Goal: Task Accomplishment & Management: Manage account settings

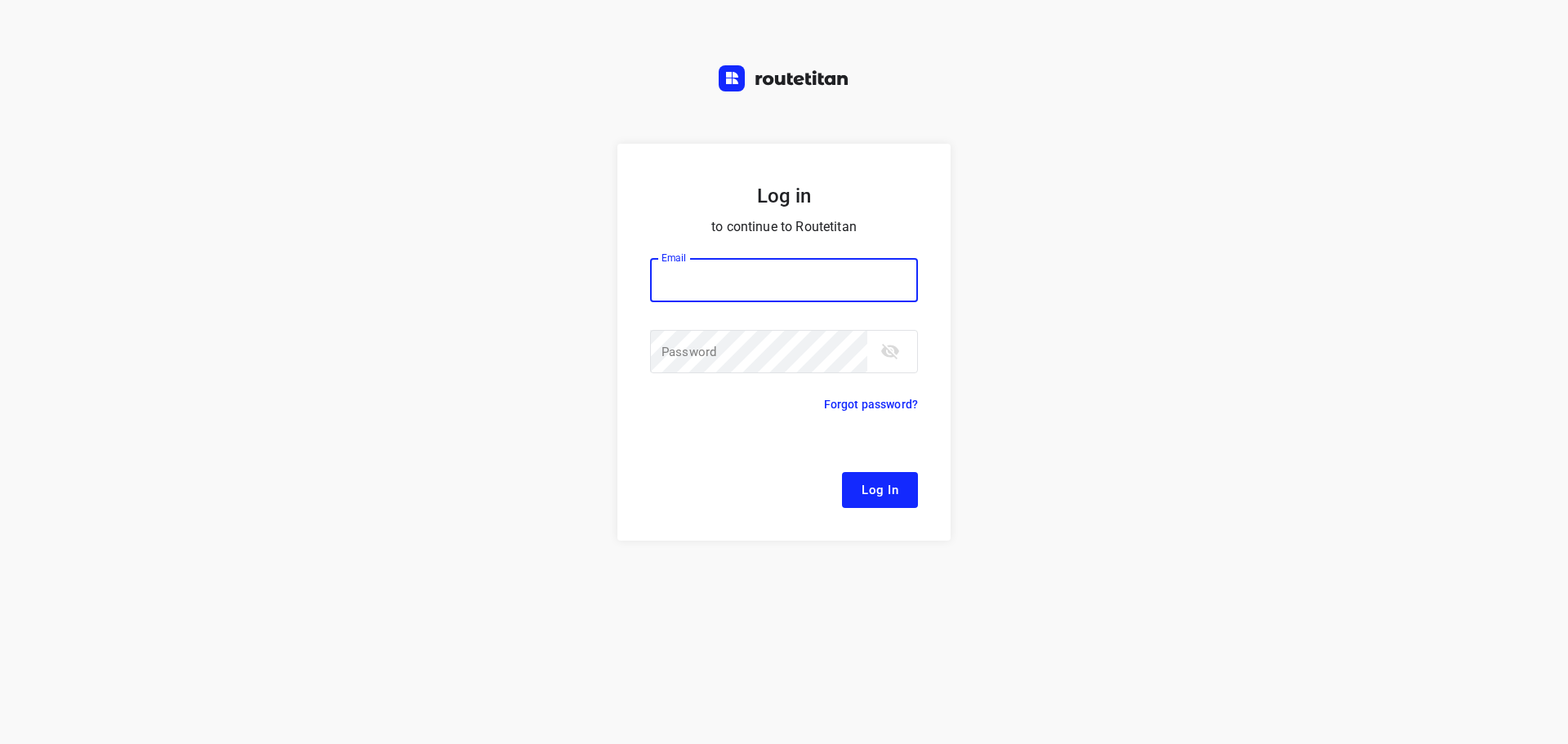
click at [763, 283] on input "email" at bounding box center [784, 280] width 268 height 44
type input "remco@fruitopjewerk.nl"
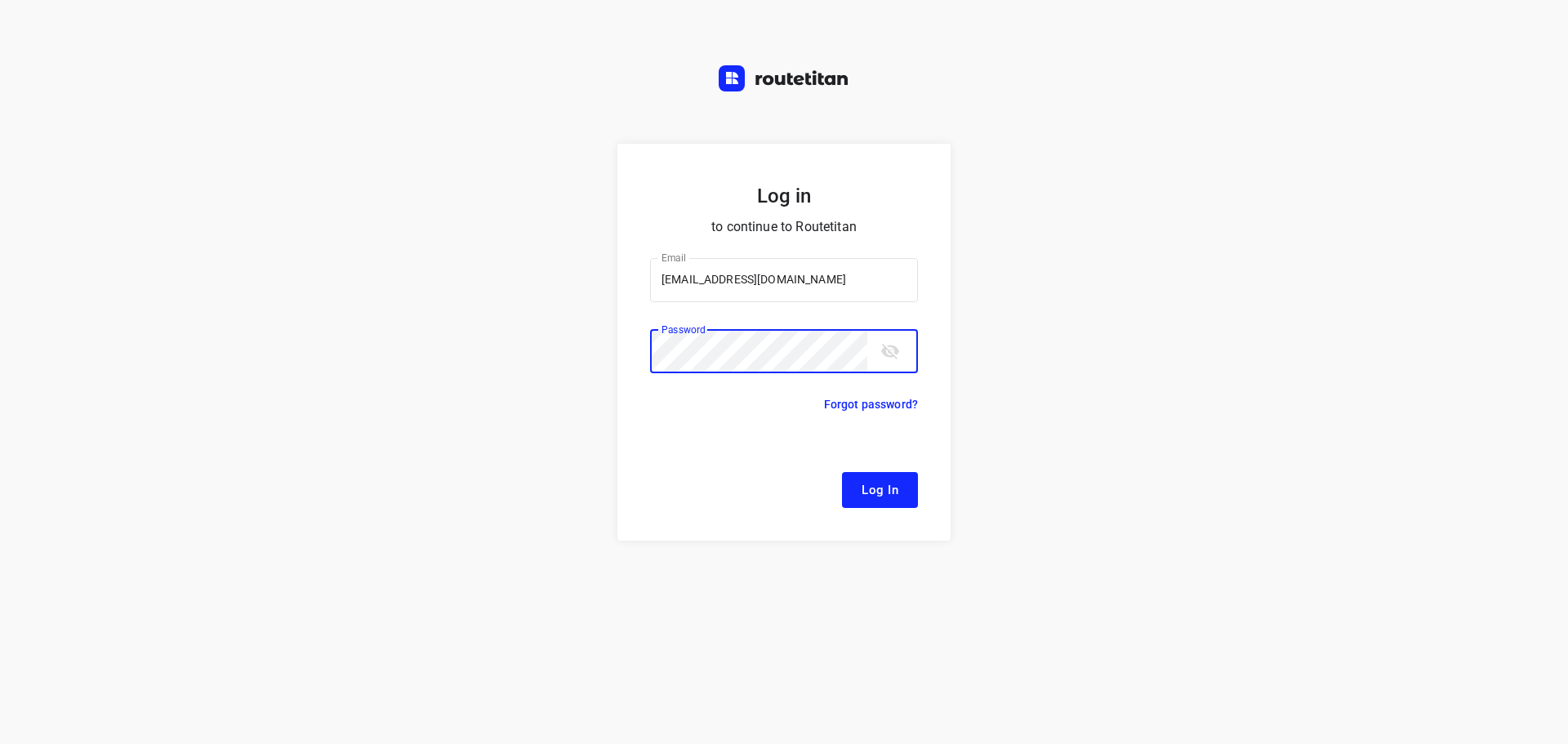
click at [842, 472] on button "Log In" at bounding box center [880, 490] width 76 height 36
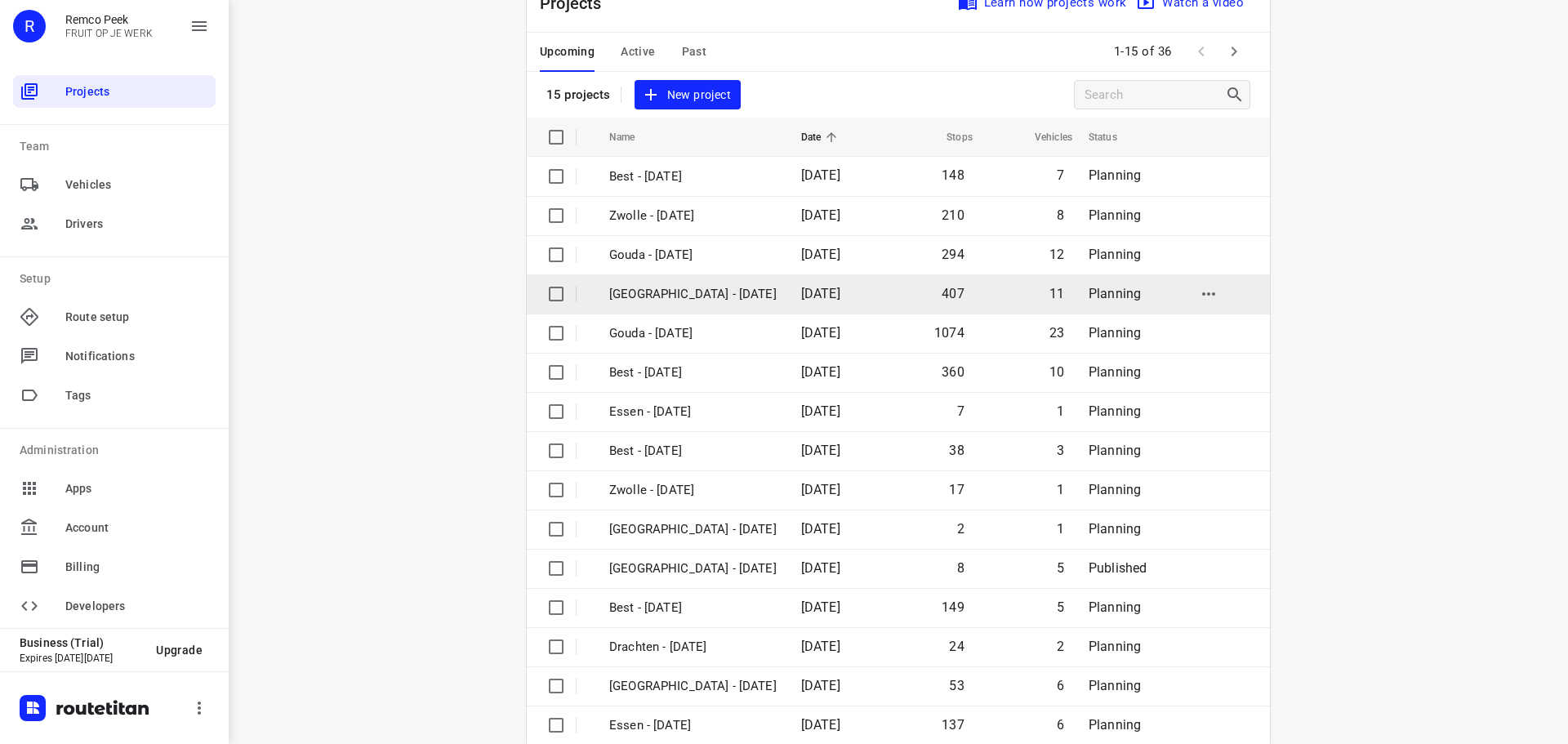
scroll to position [81, 0]
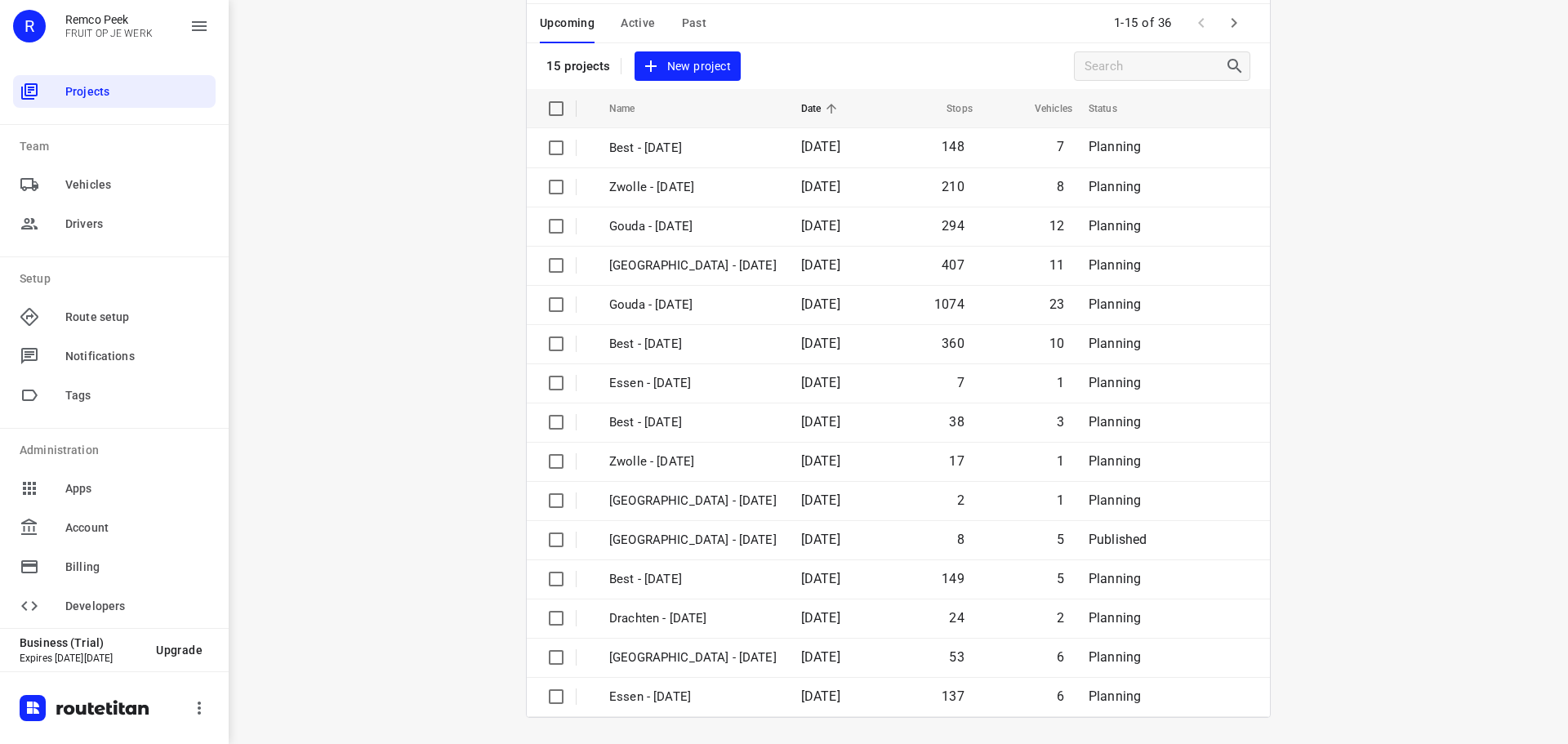
click at [1231, 27] on icon "button" at bounding box center [1234, 23] width 19 height 19
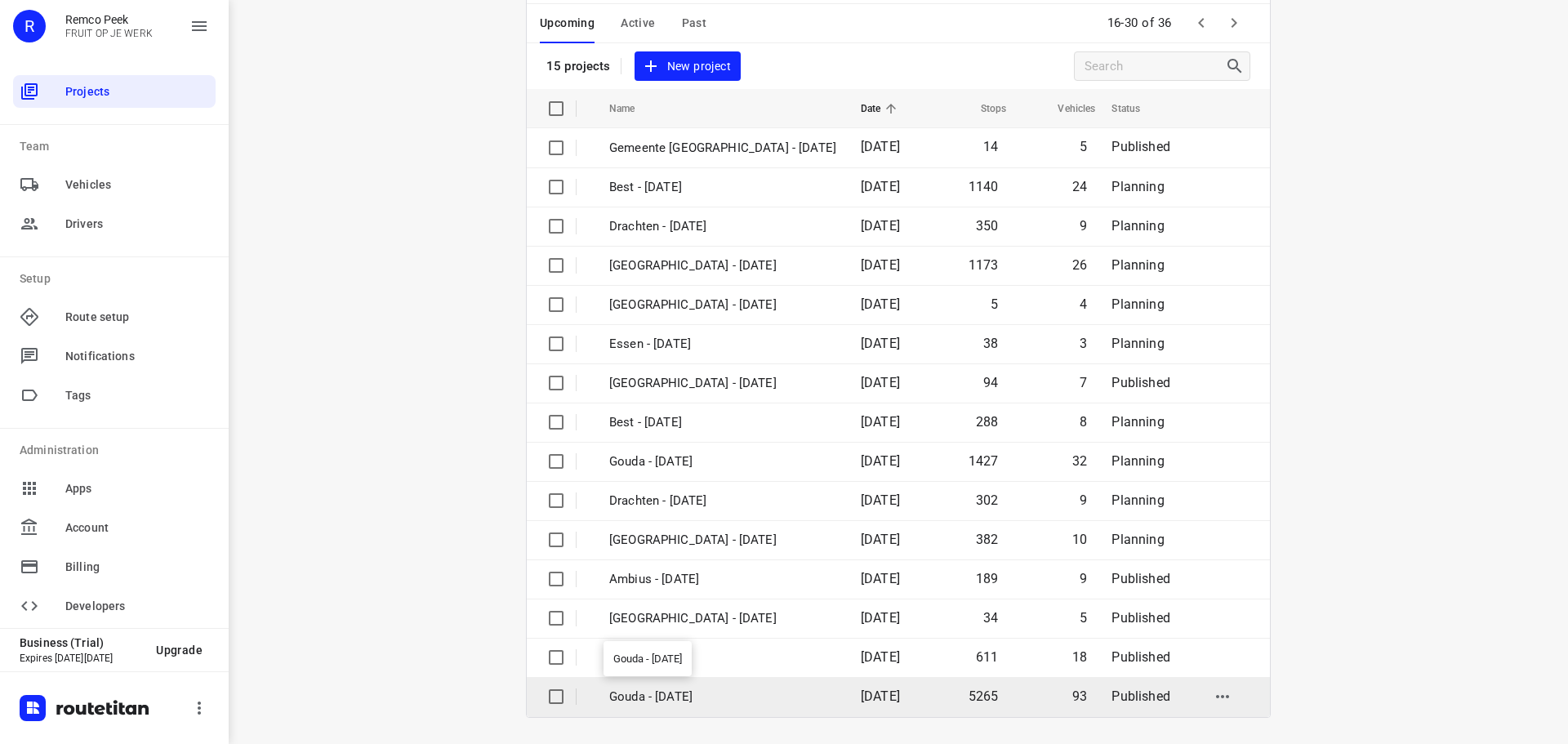
click at [714, 688] on p "Gouda - [DATE]" at bounding box center [723, 697] width 227 height 19
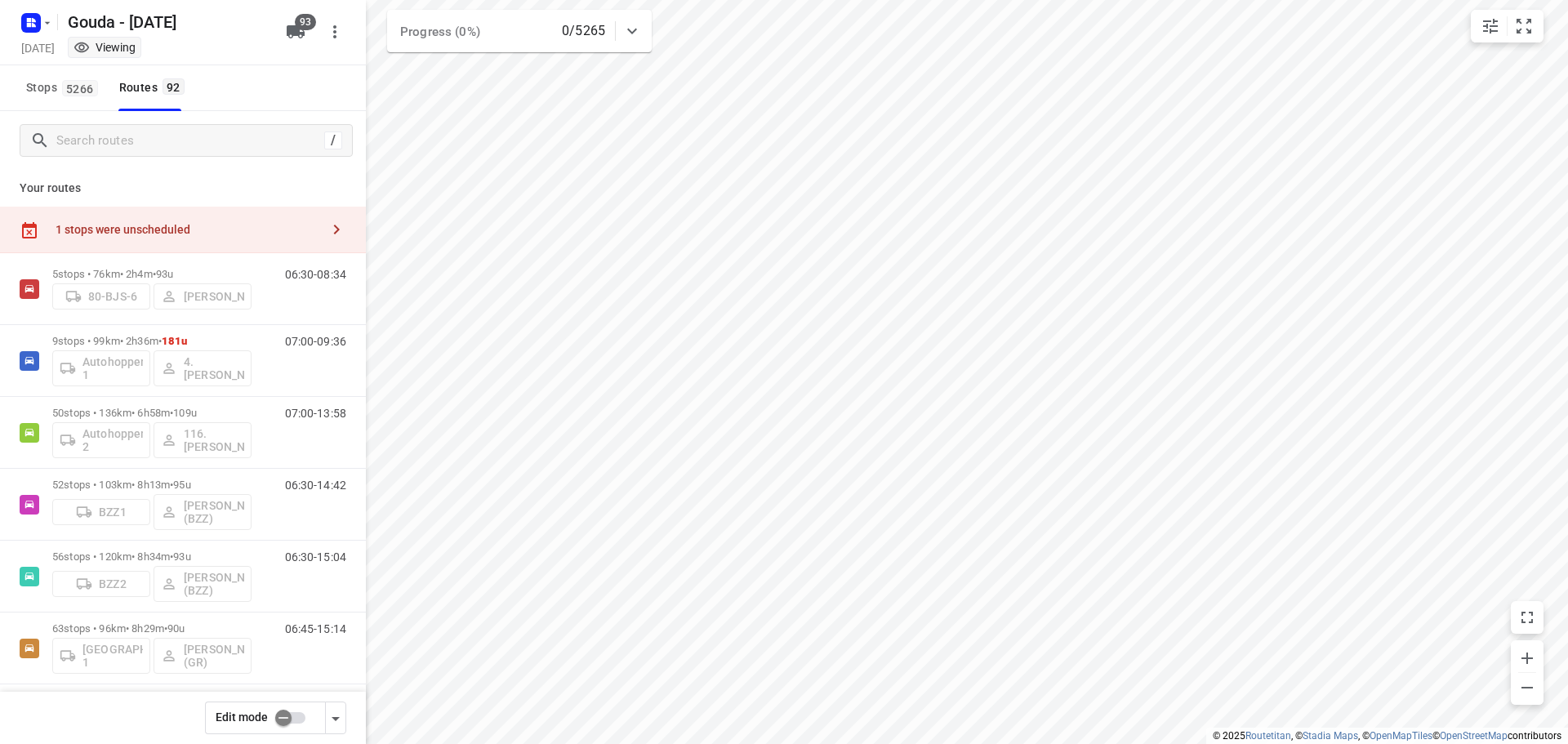
checkbox input "true"
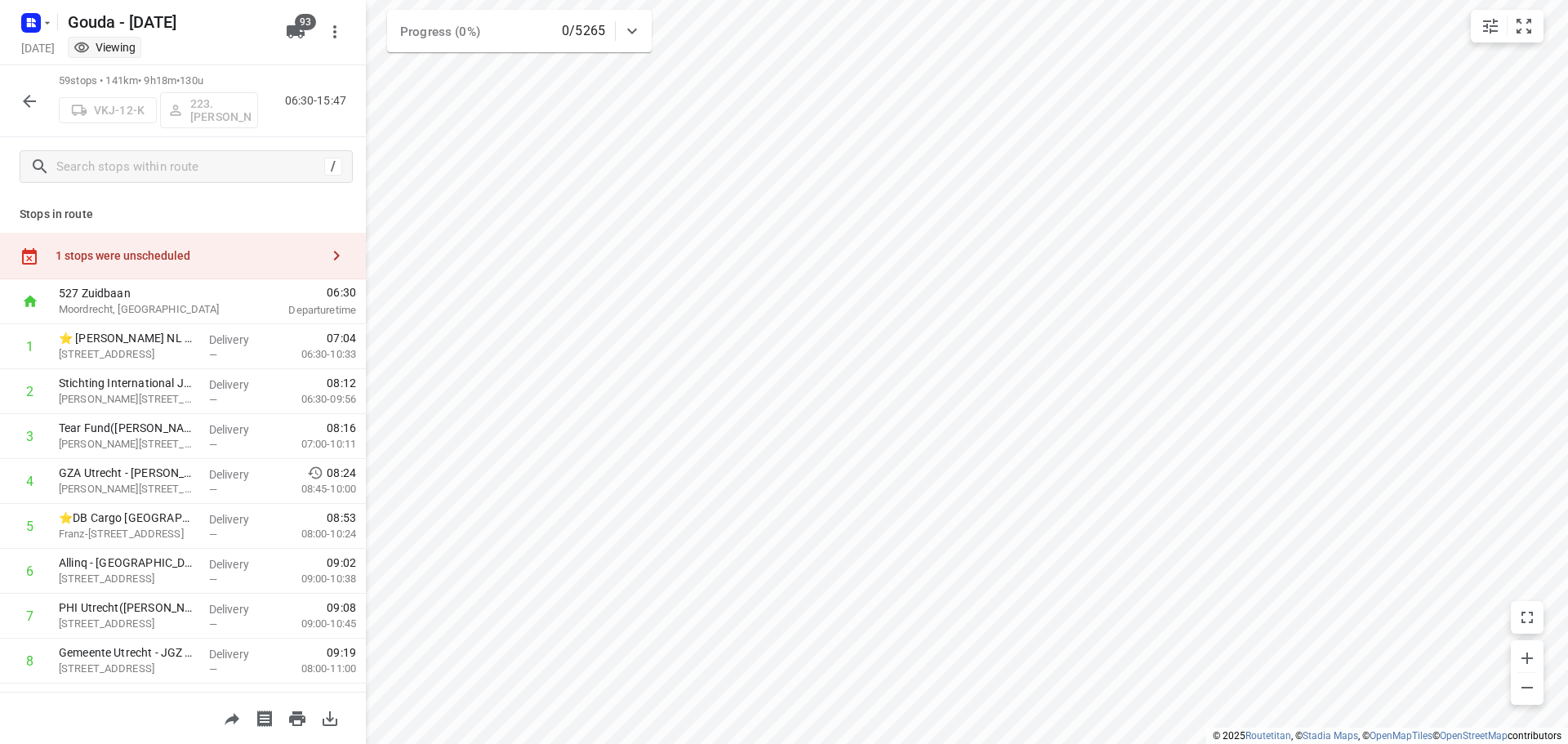
click at [169, 251] on div "1 stops were unscheduled" at bounding box center [187, 256] width 264 height 13
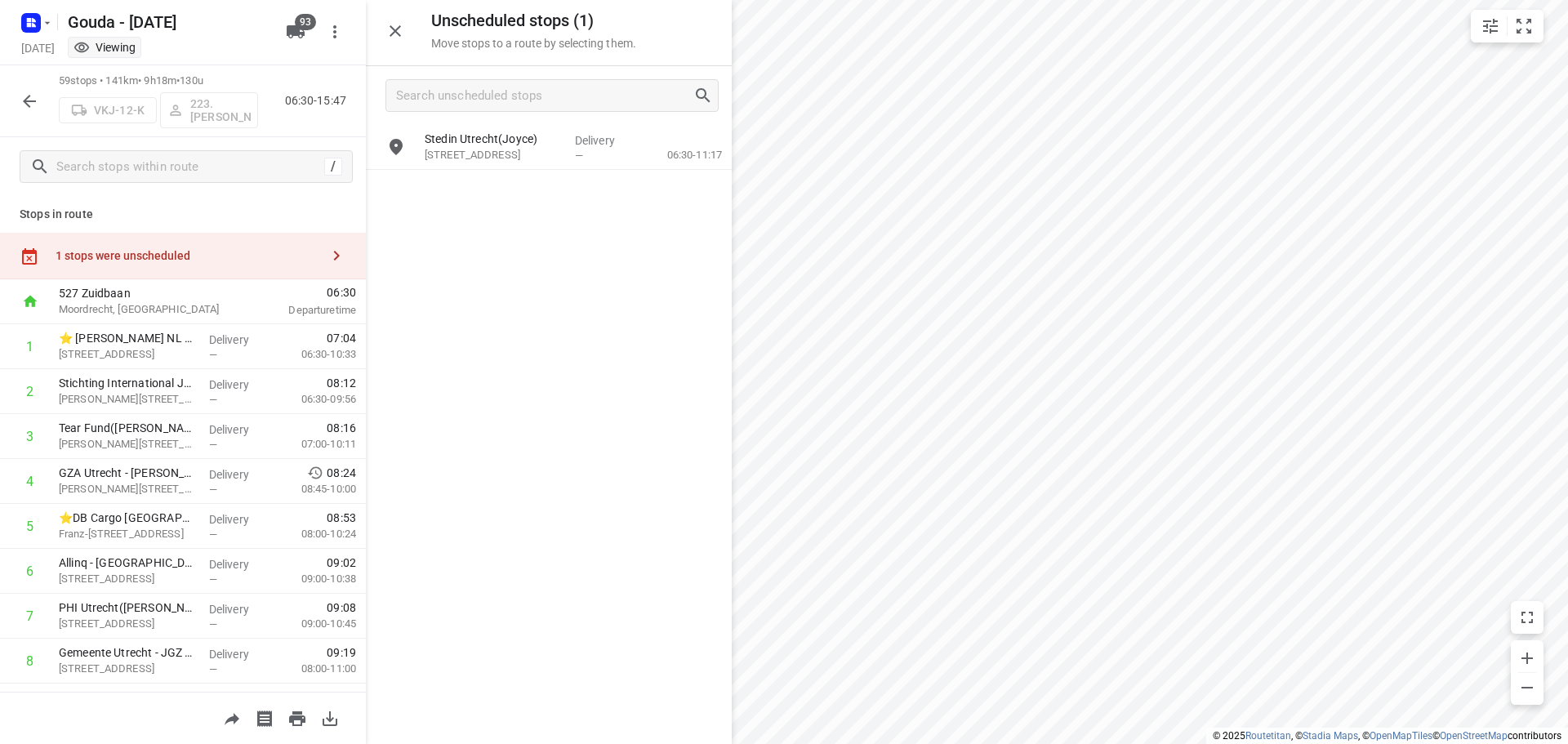
click at [35, 102] on icon "button" at bounding box center [29, 101] width 13 height 13
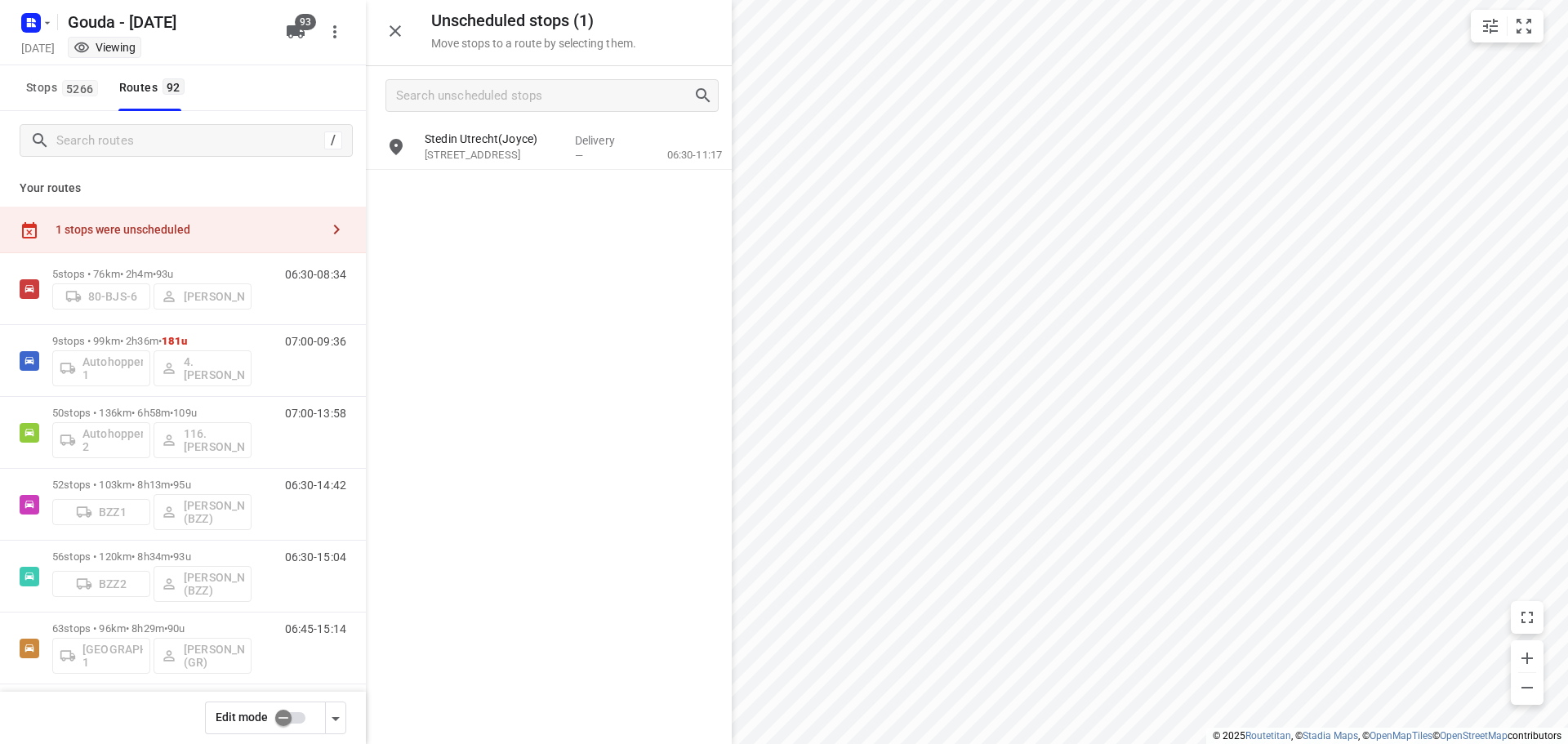
click at [304, 716] on input "checkbox" at bounding box center [283, 717] width 93 height 31
checkbox input "false"
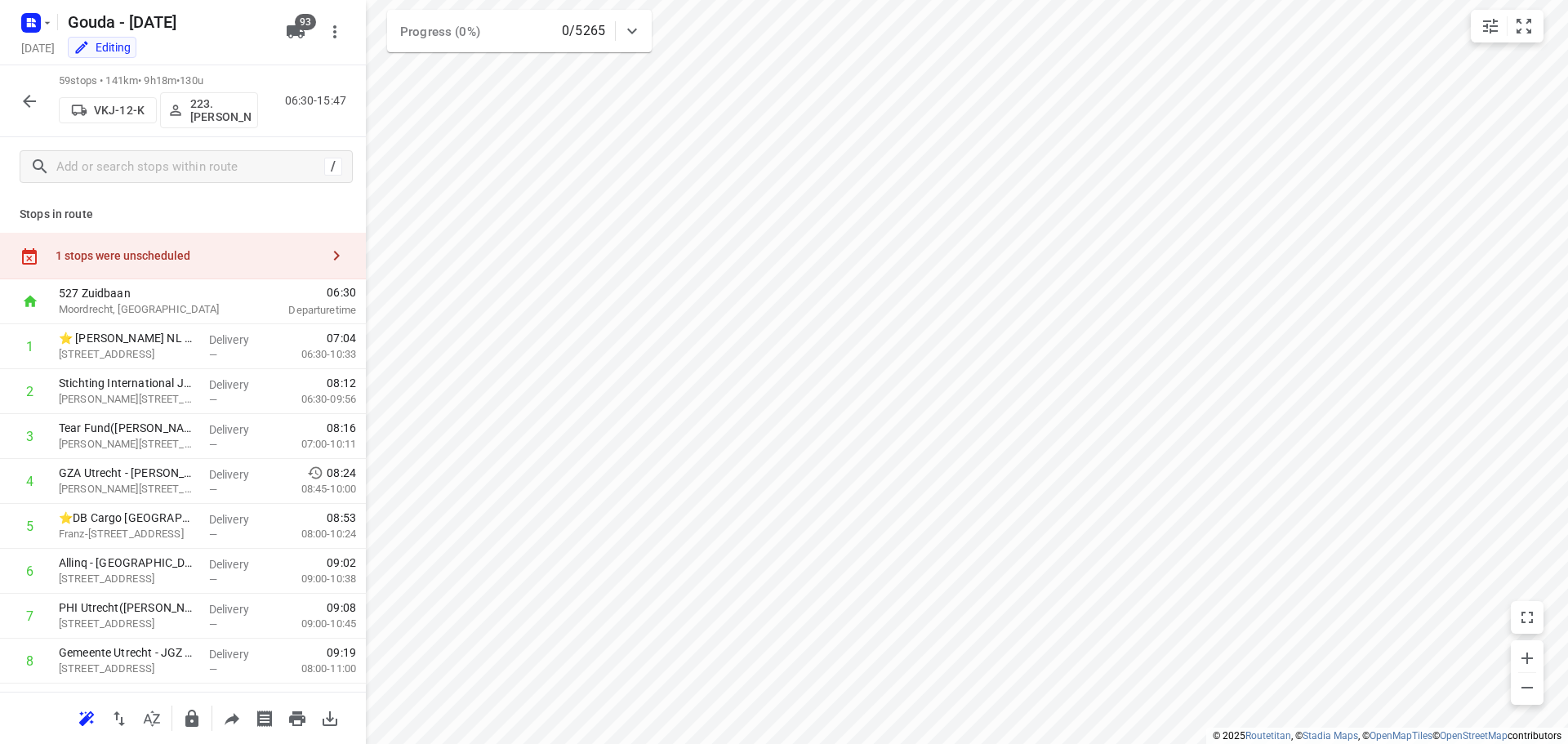
click at [37, 99] on icon "button" at bounding box center [29, 101] width 19 height 19
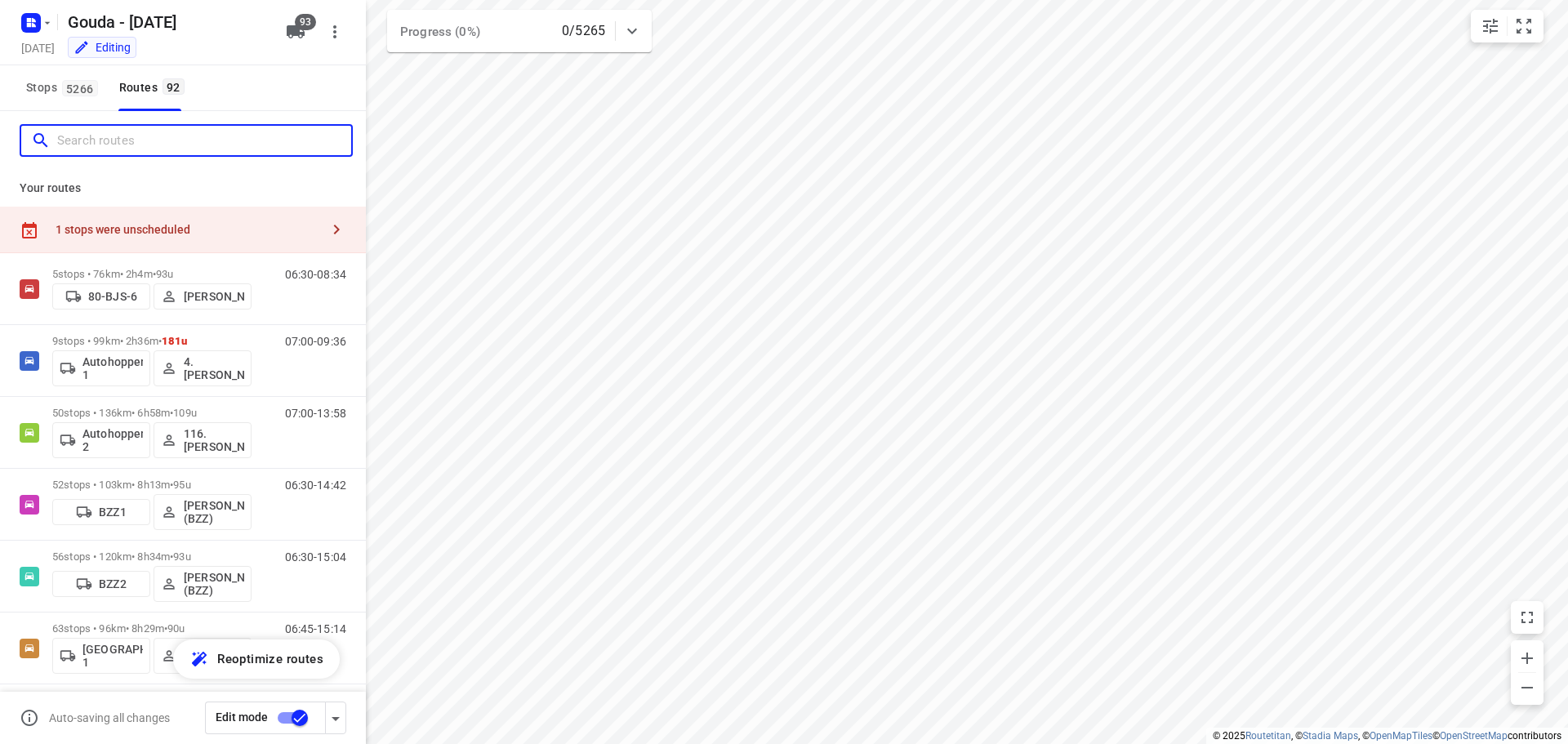
click at [88, 153] on input "Search routes" at bounding box center [204, 141] width 294 height 26
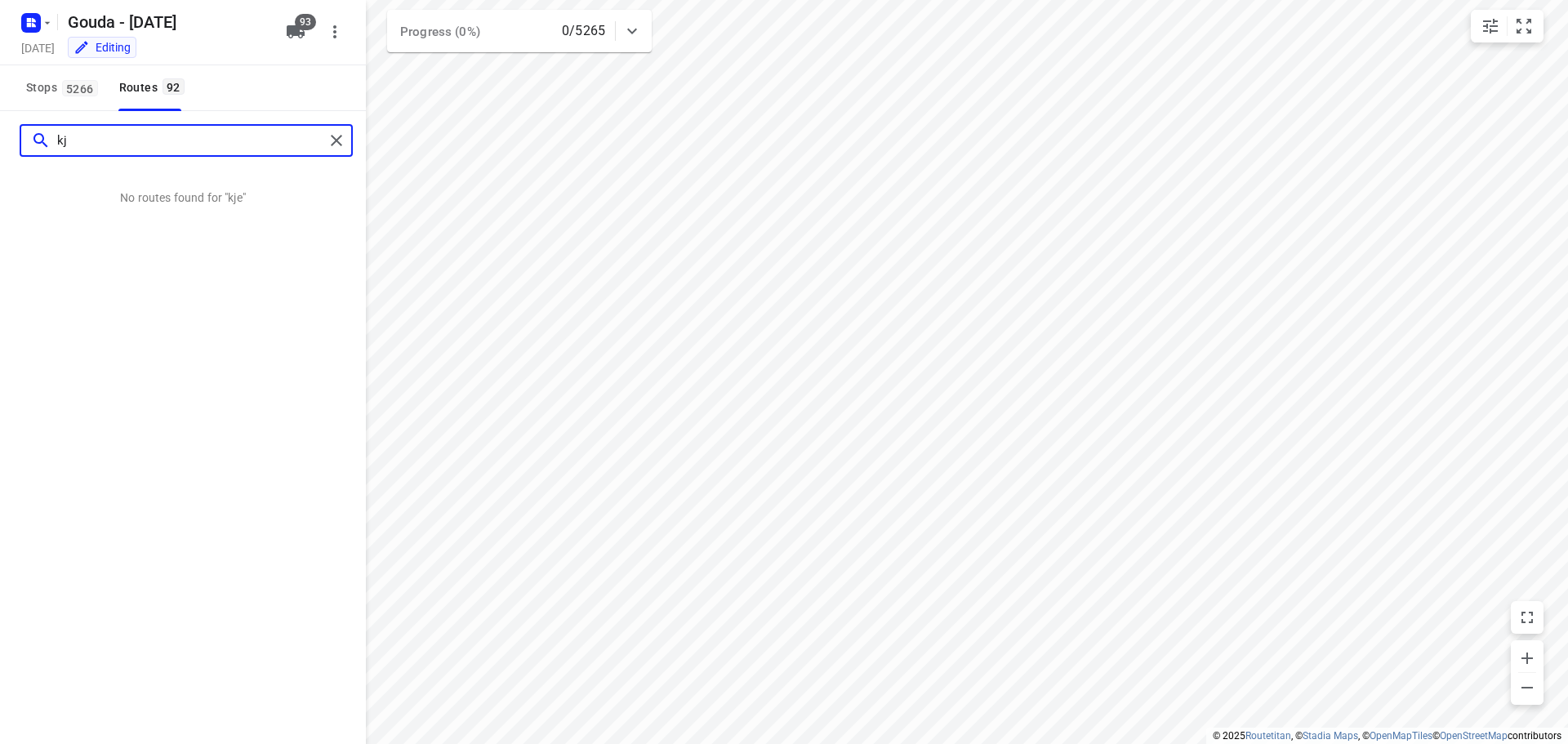
type input "k"
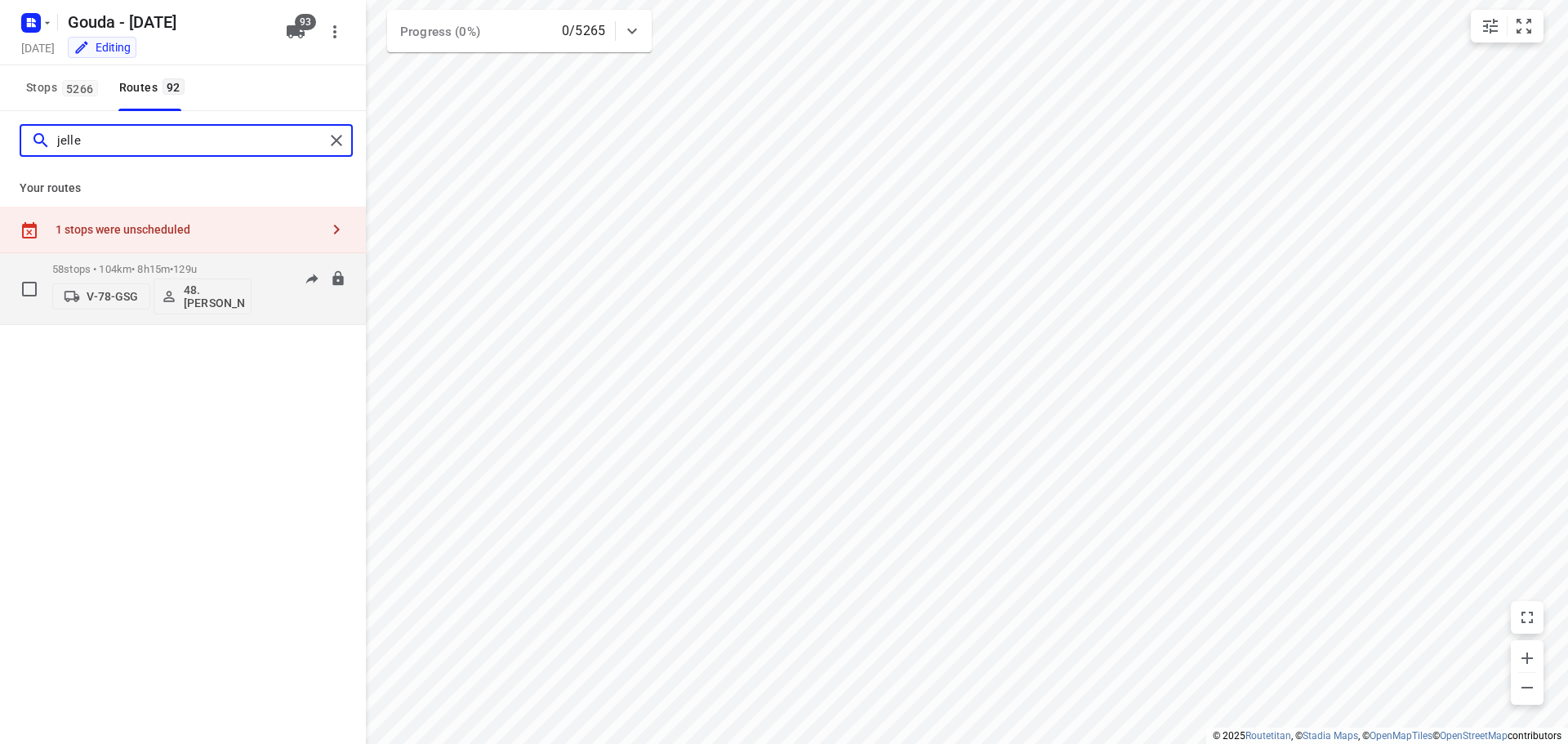
type input "jelle"
click at [134, 270] on p "58 stops • 104km • 8h15m • 129u" at bounding box center [151, 269] width 199 height 12
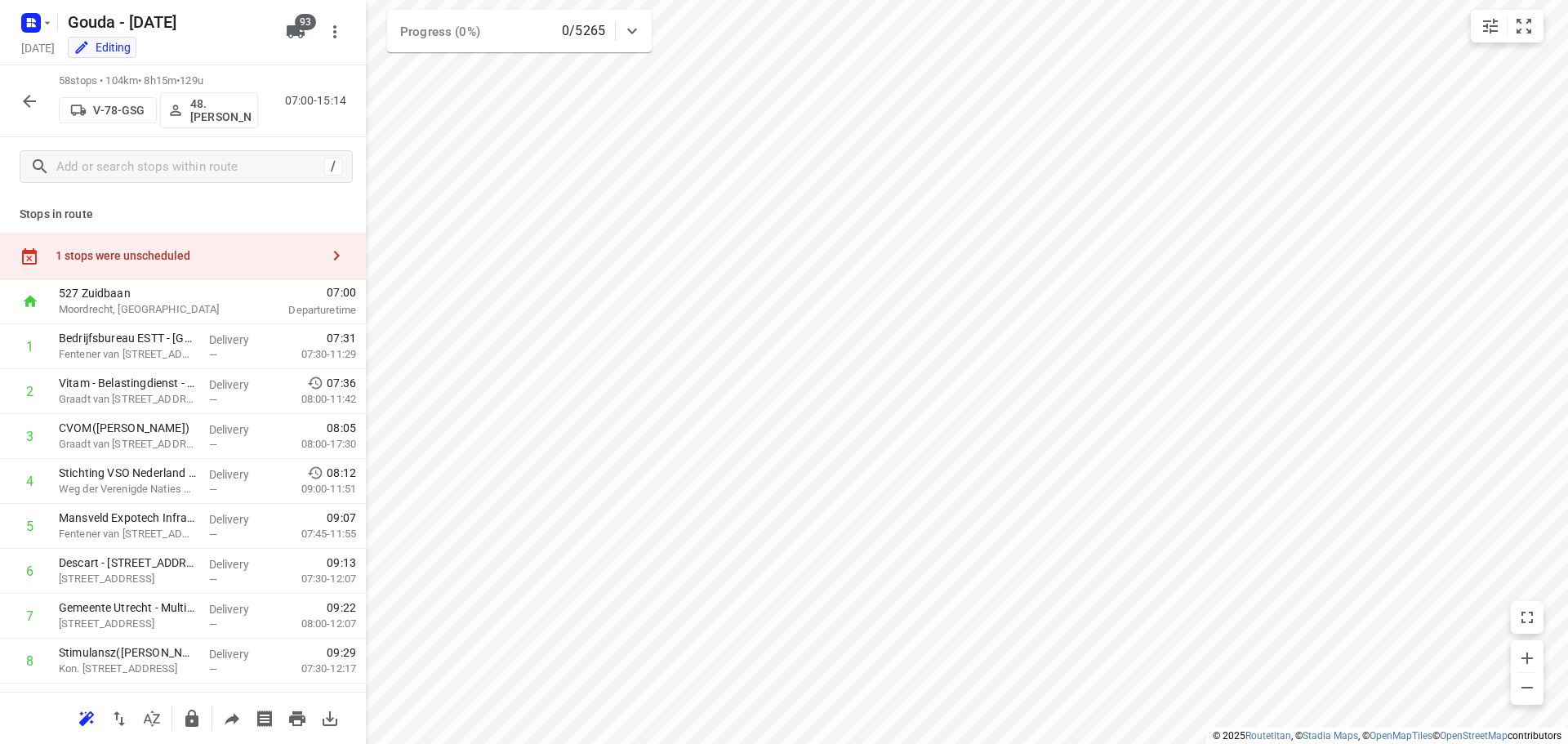
click at [166, 257] on div "1 stops were unscheduled" at bounding box center [187, 256] width 264 height 13
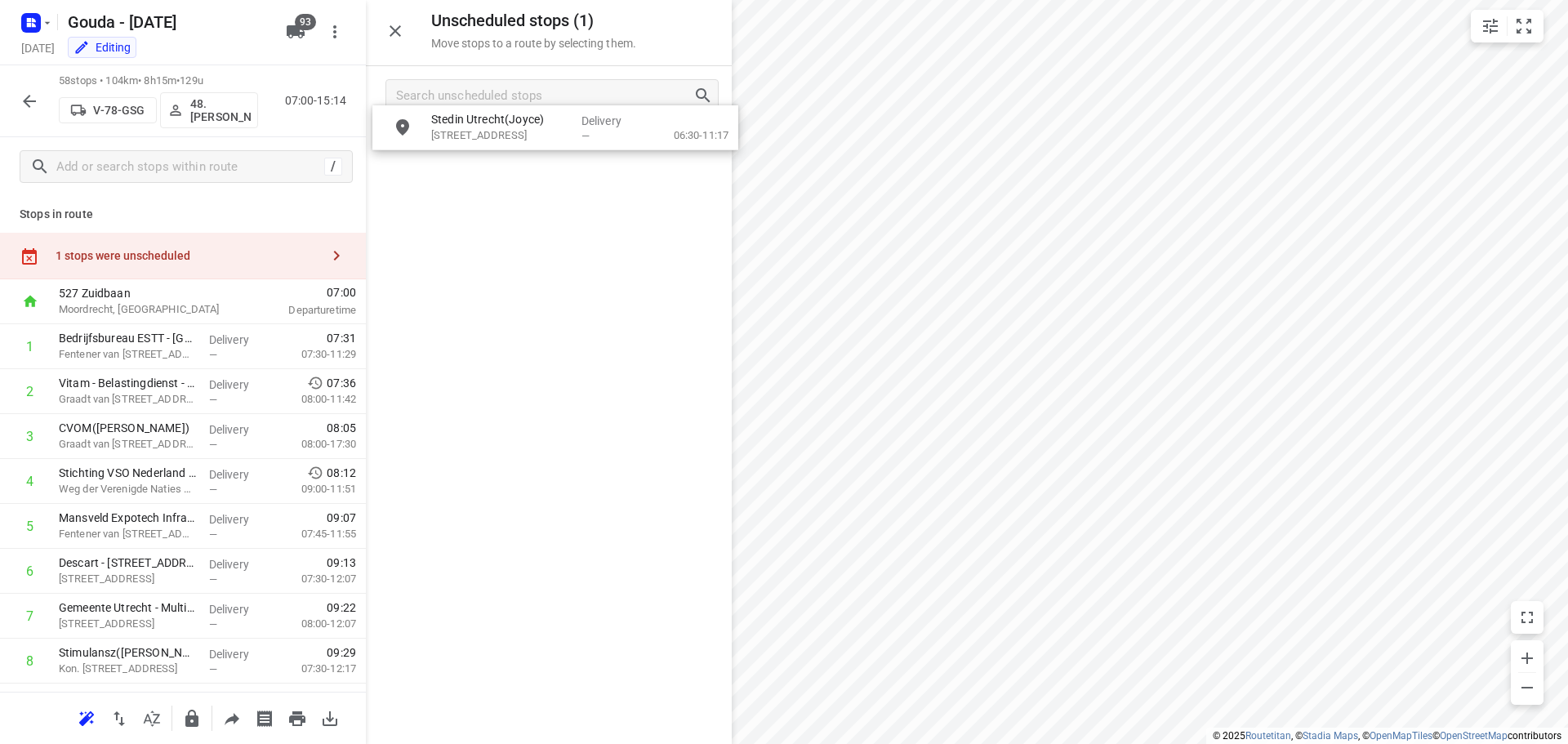
drag, startPoint x: 514, startPoint y: 169, endPoint x: 517, endPoint y: 155, distance: 14.3
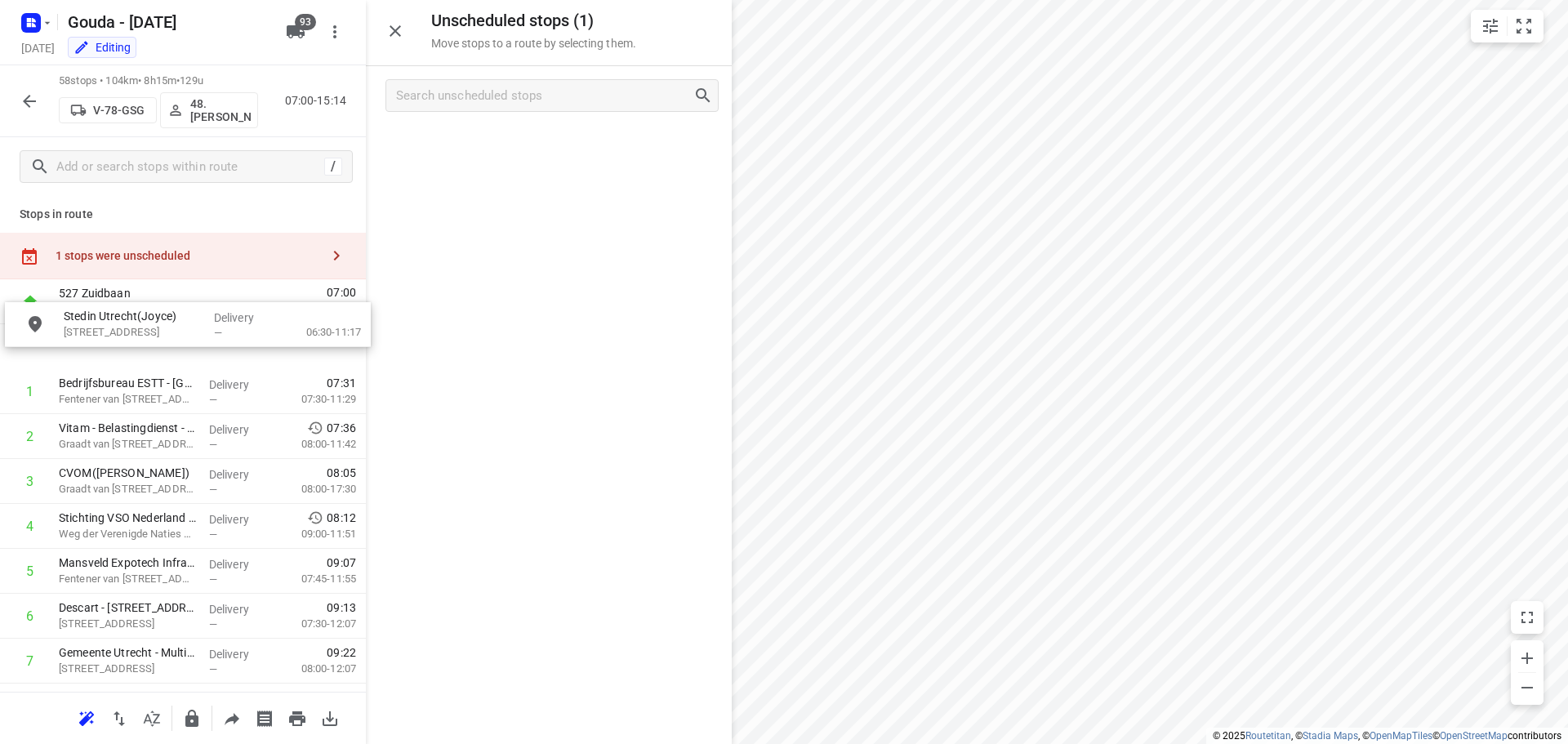
drag, startPoint x: 530, startPoint y: 145, endPoint x: 166, endPoint y: 333, distance: 409.7
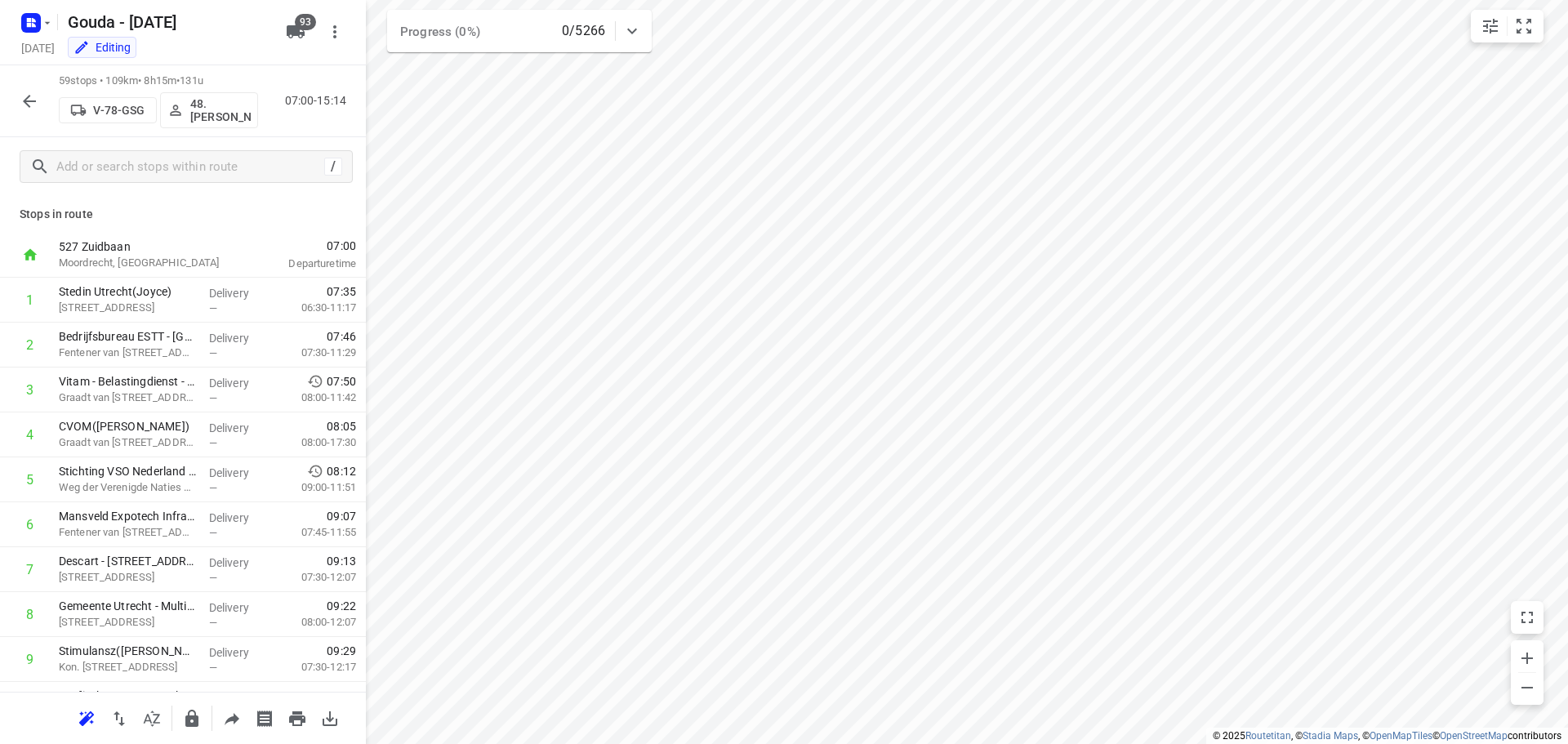
click at [30, 91] on icon "button" at bounding box center [29, 101] width 19 height 19
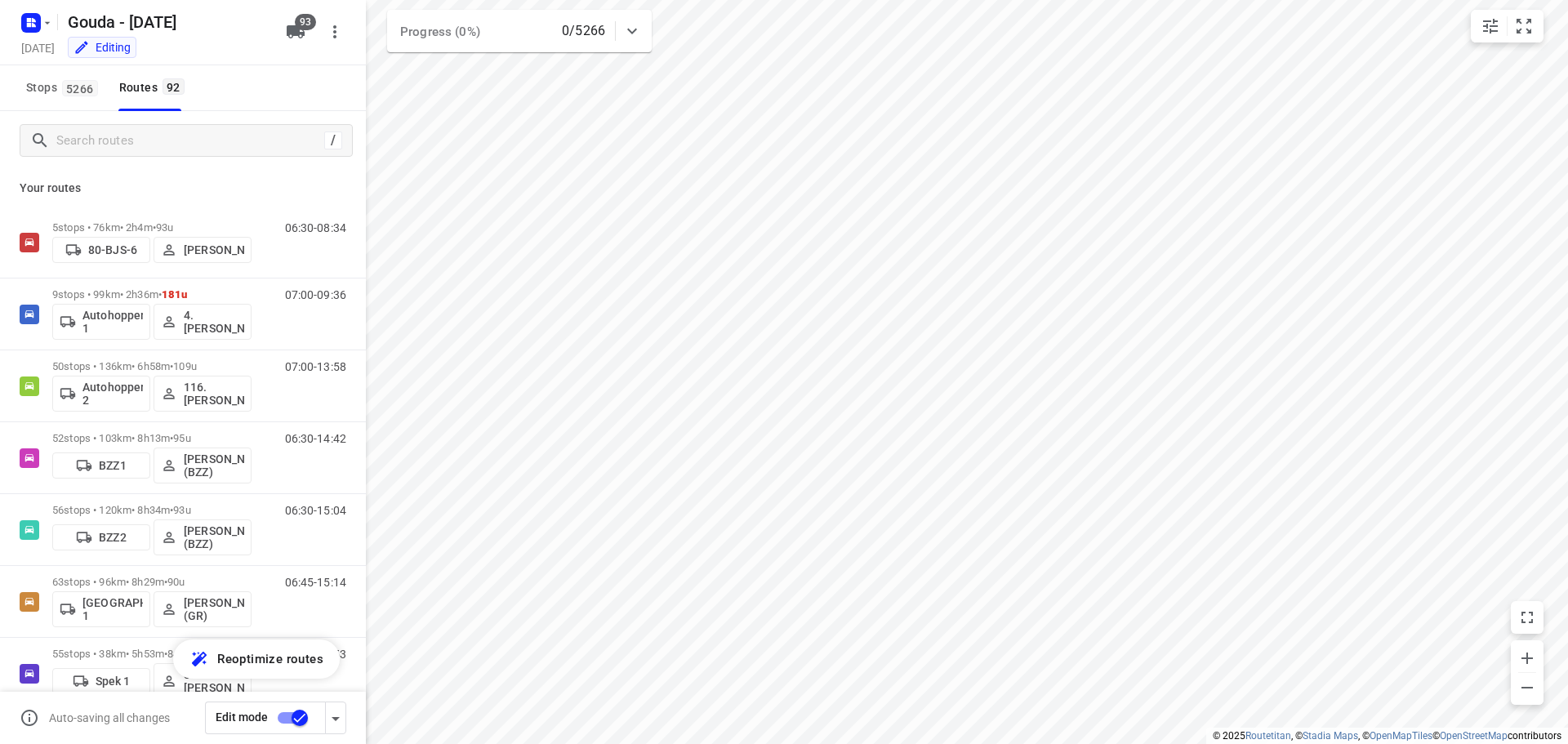
click at [293, 717] on input "checkbox" at bounding box center [299, 717] width 93 height 31
checkbox input "true"
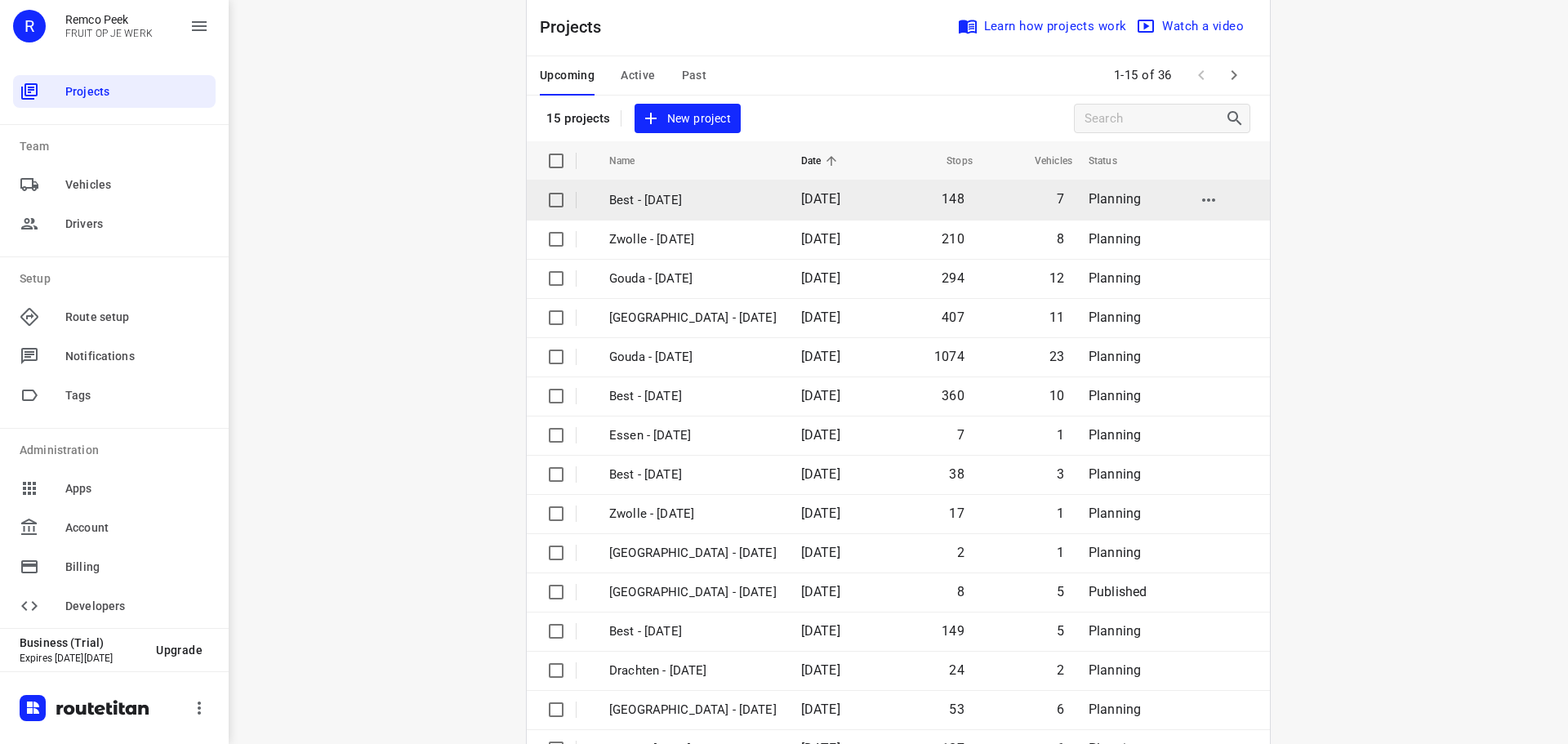
scroll to position [81, 0]
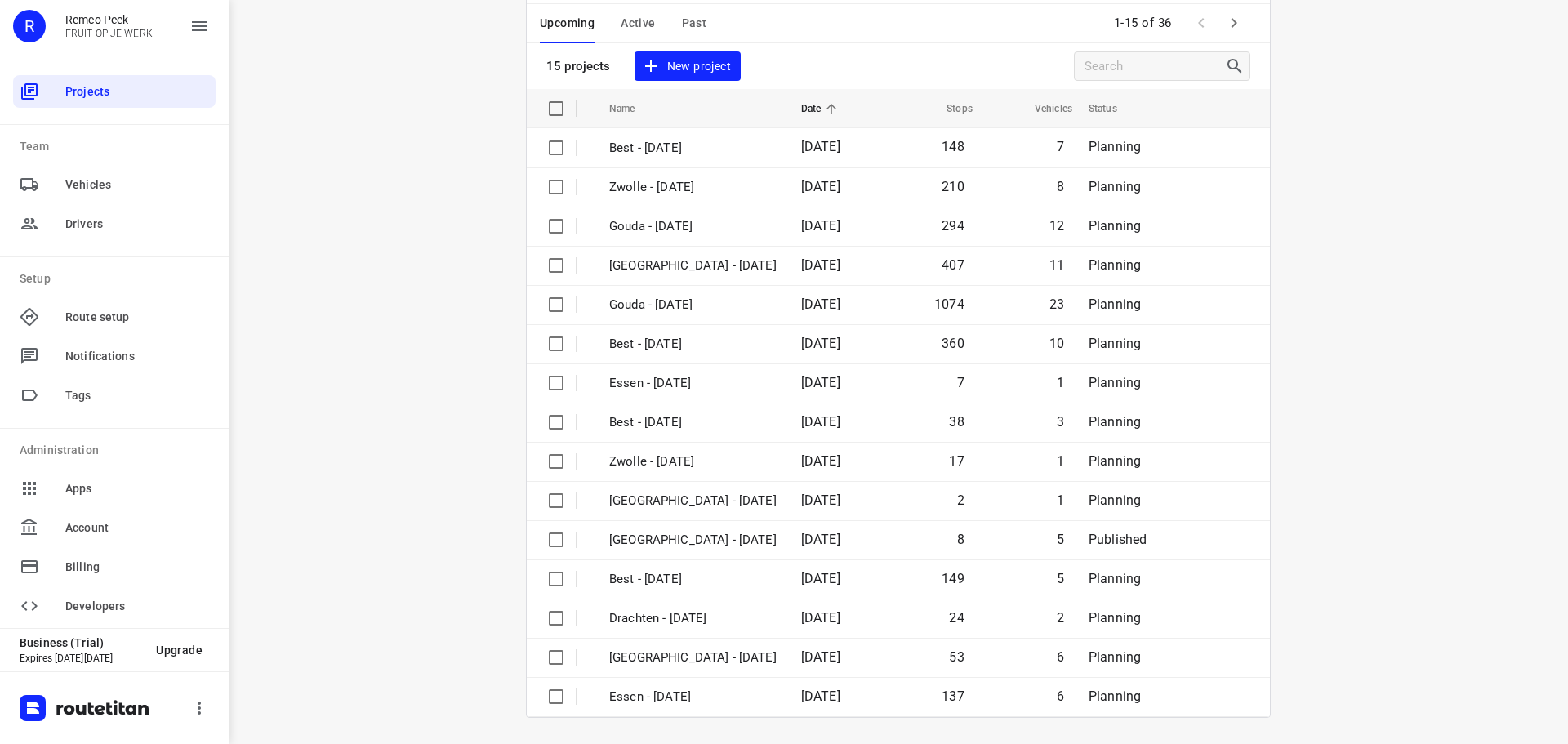
click at [1226, 28] on icon "button" at bounding box center [1234, 23] width 19 height 19
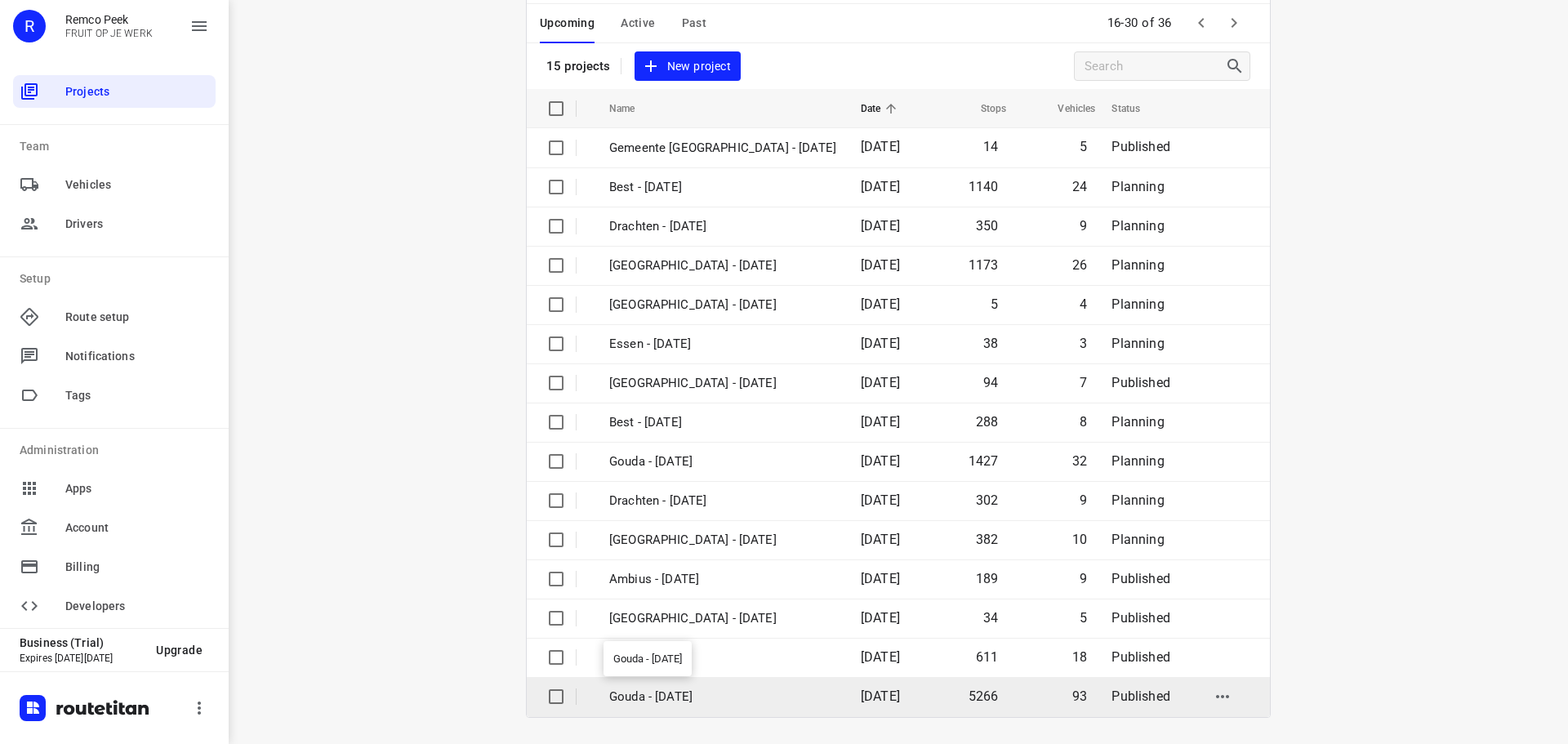
click at [670, 695] on p "Gouda - [DATE]" at bounding box center [723, 697] width 227 height 19
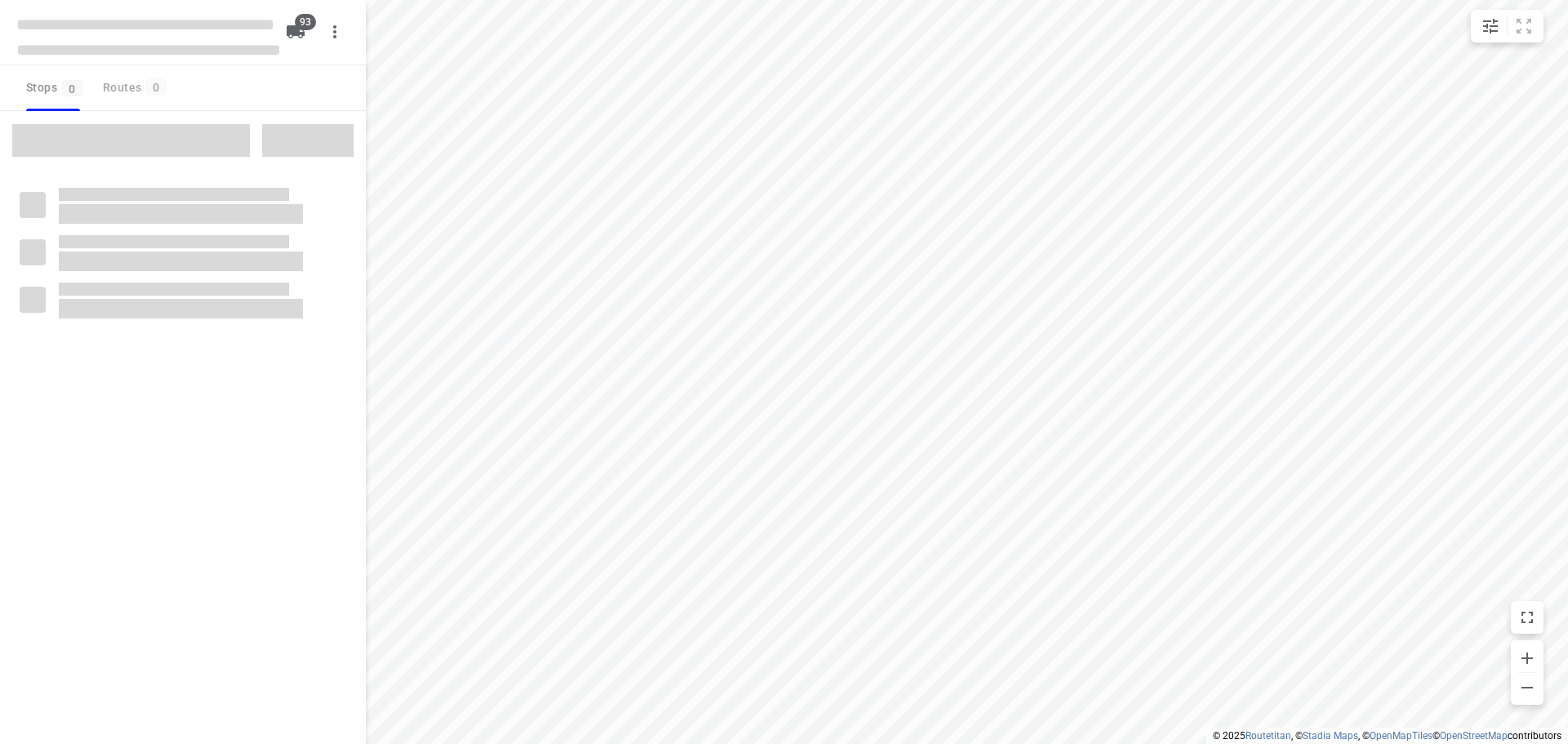
checkbox input "true"
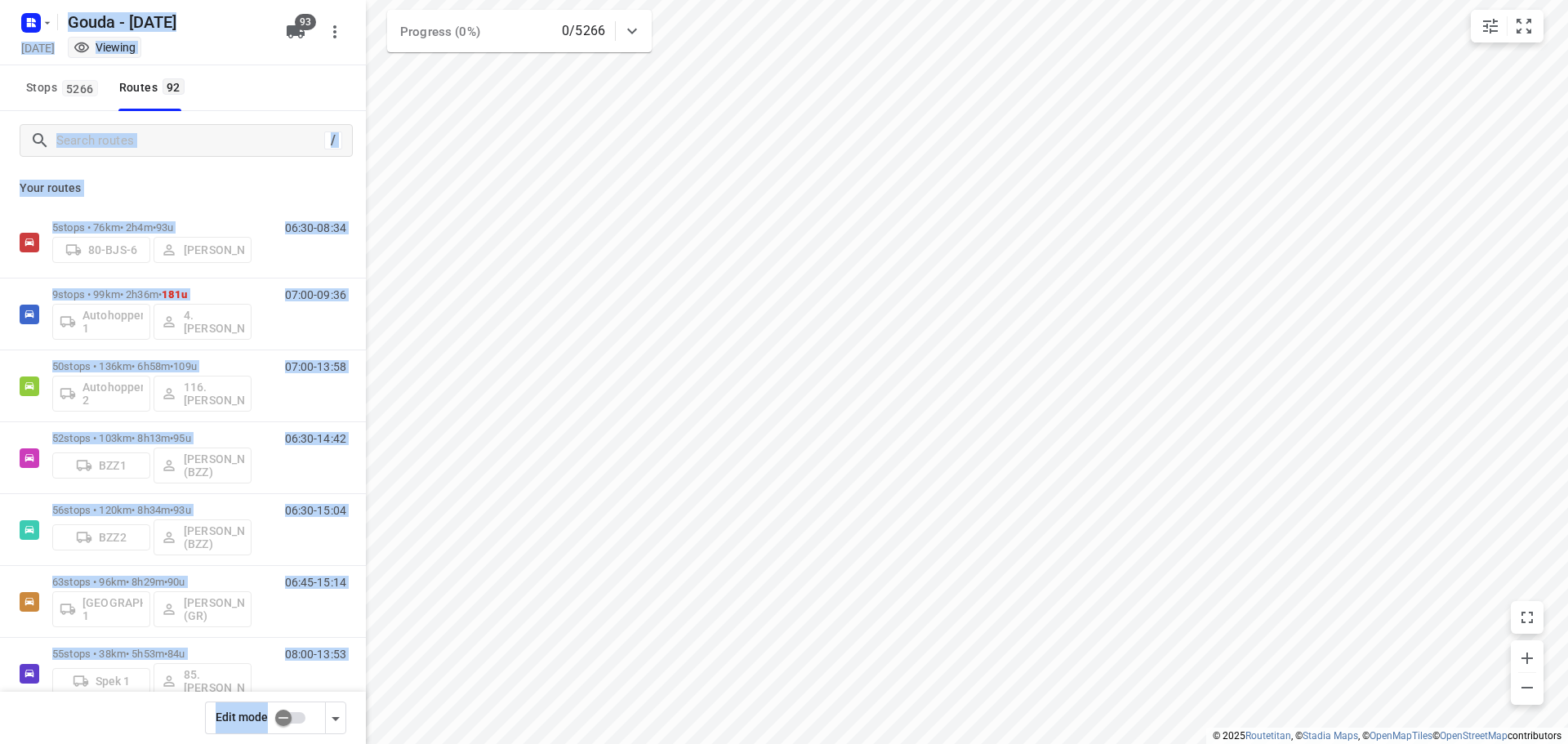
click at [223, 179] on div "Your routes 5 stops • 76km • 2h4m • 93u 80-BJS-6 Jan de Haan 06:30-08:34 9 stop…" at bounding box center [183, 479] width 366 height 620
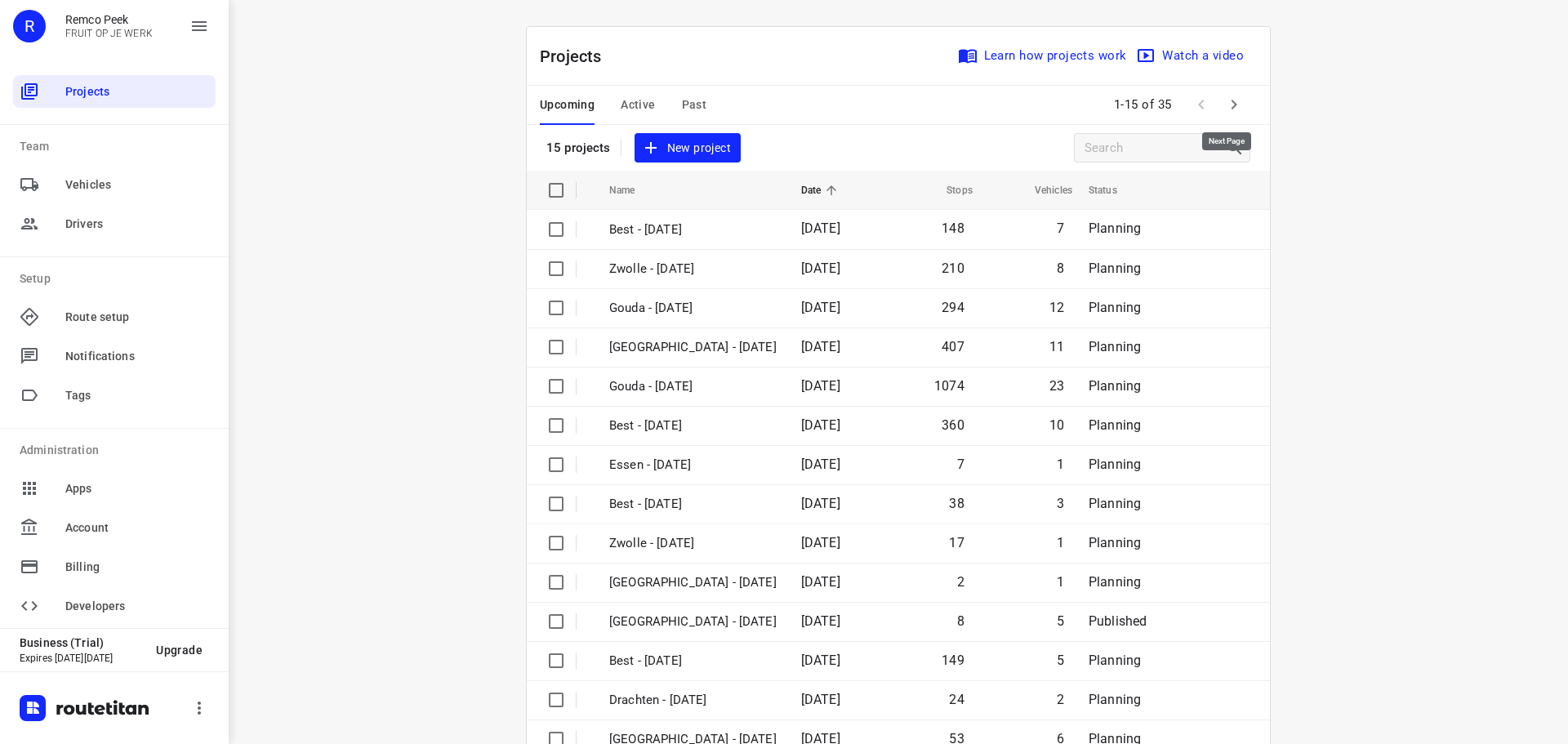
click at [1229, 100] on icon "button" at bounding box center [1234, 104] width 19 height 19
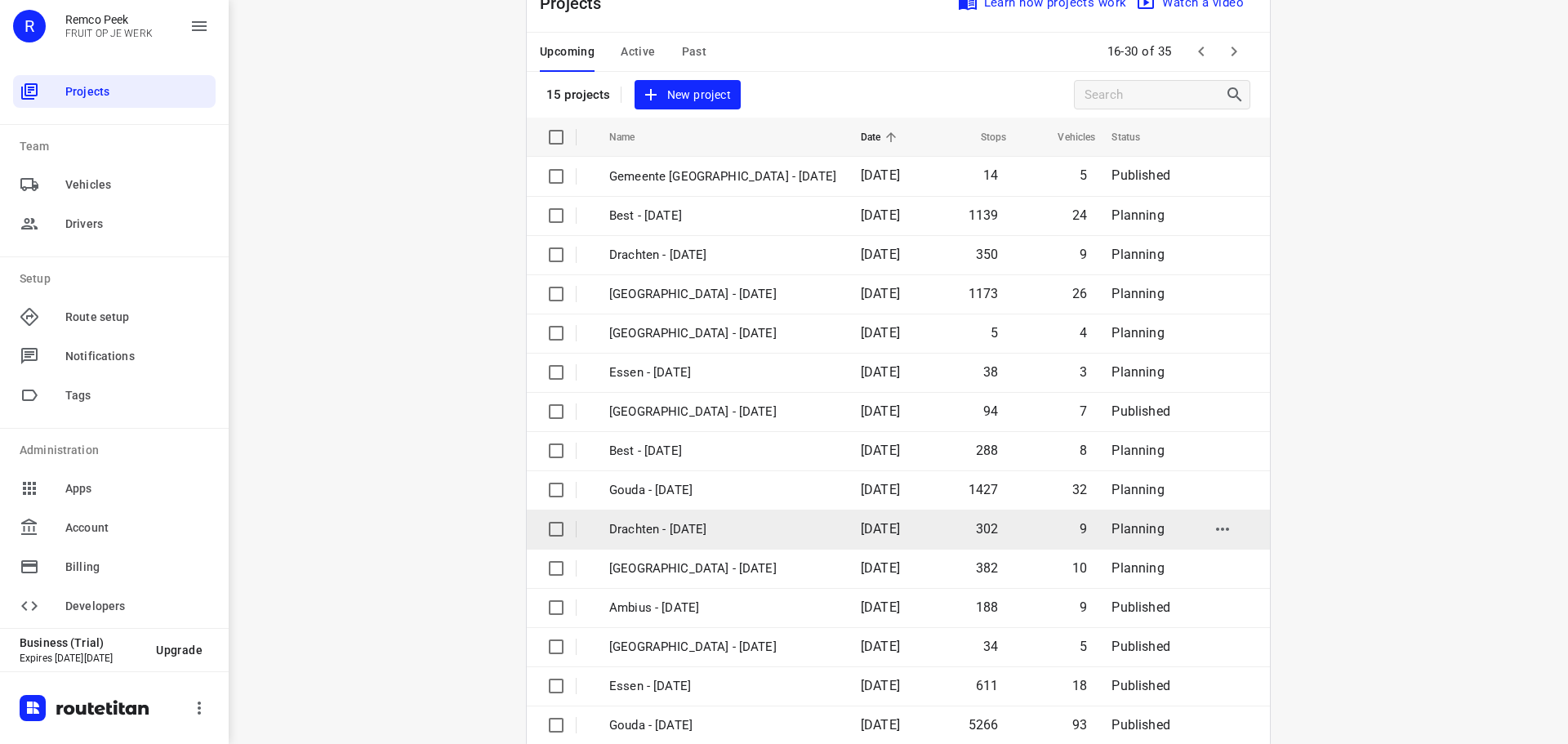
scroll to position [81, 0]
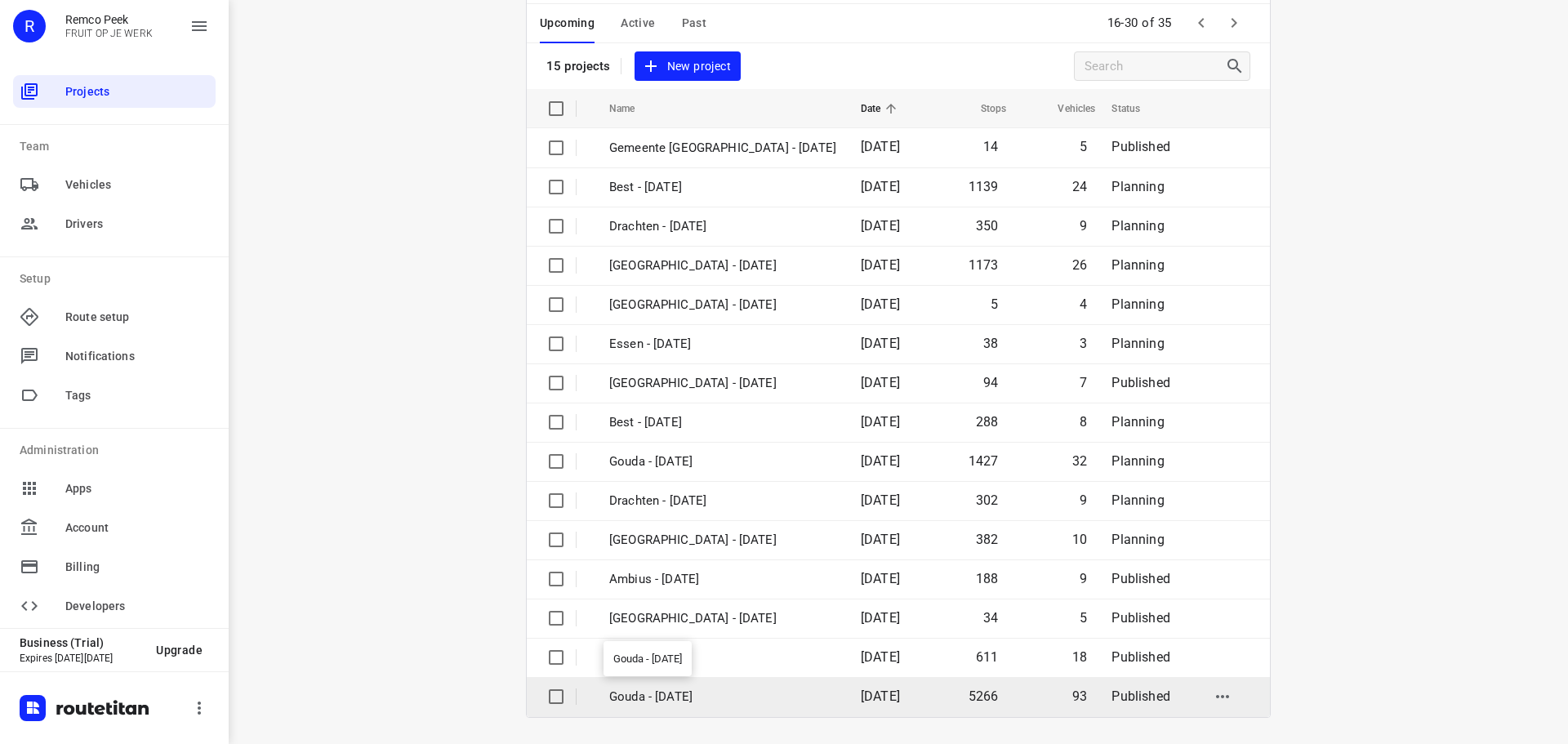
click at [688, 697] on p "Gouda - [DATE]" at bounding box center [723, 697] width 227 height 19
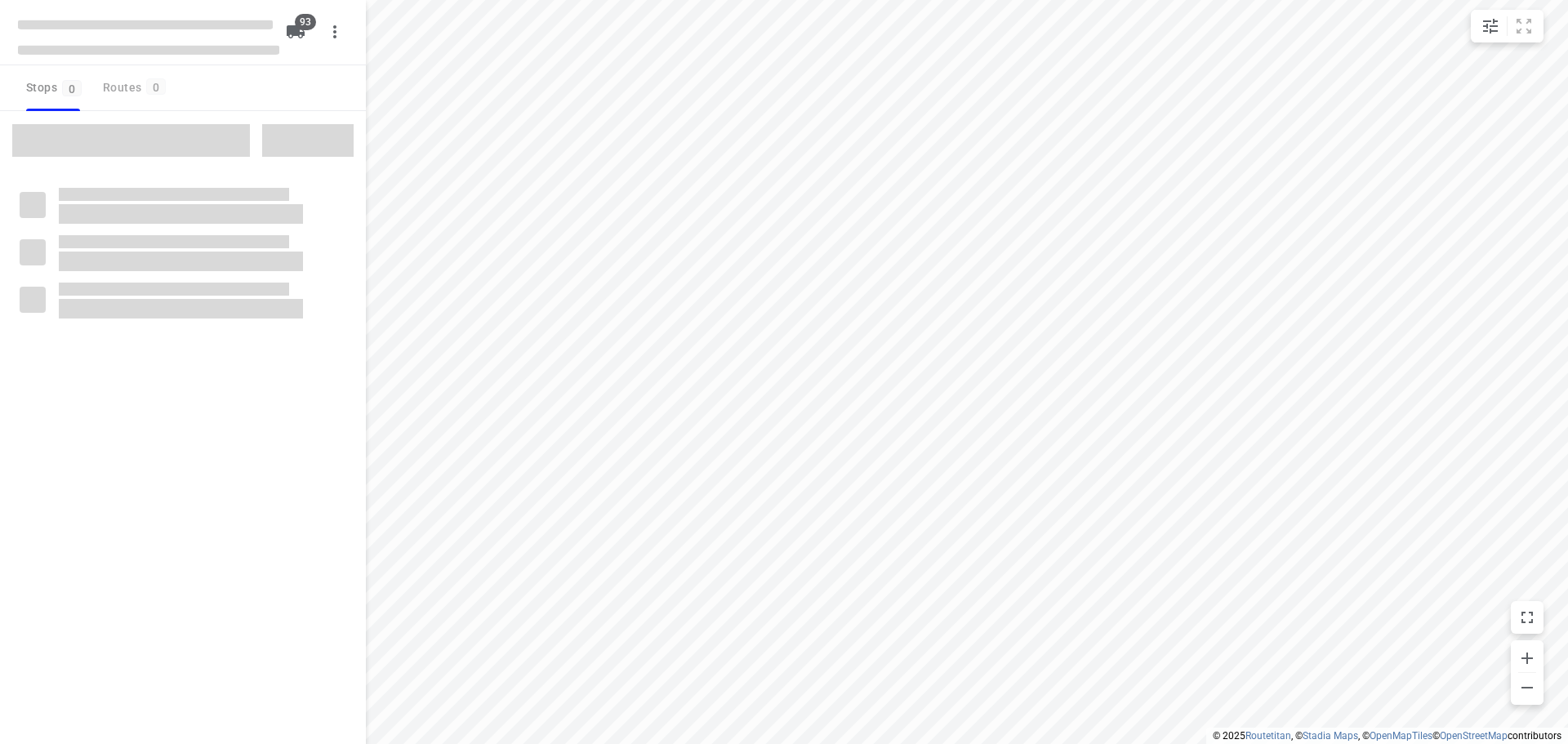
checkbox input "true"
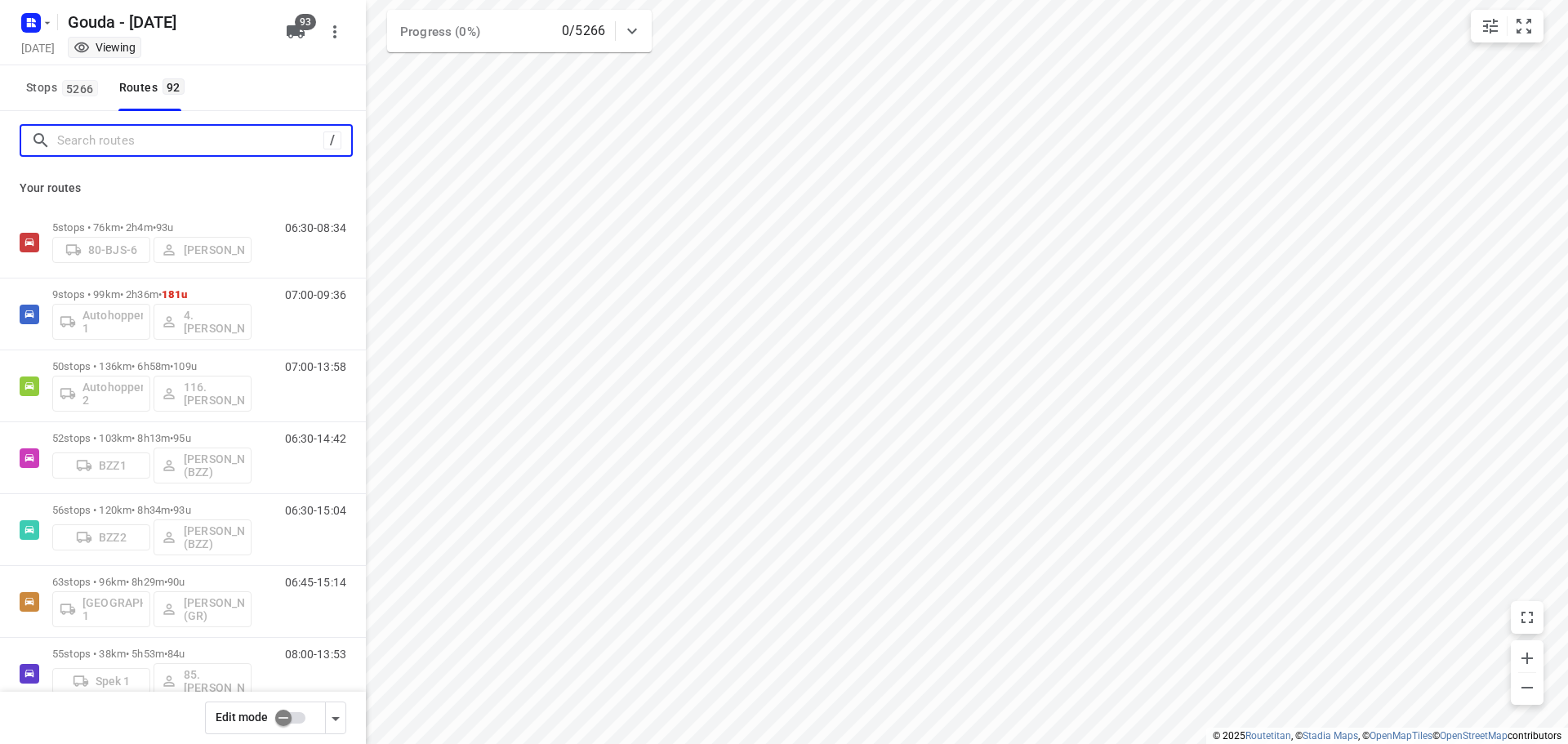
click at [181, 135] on input "Search routes" at bounding box center [190, 141] width 266 height 26
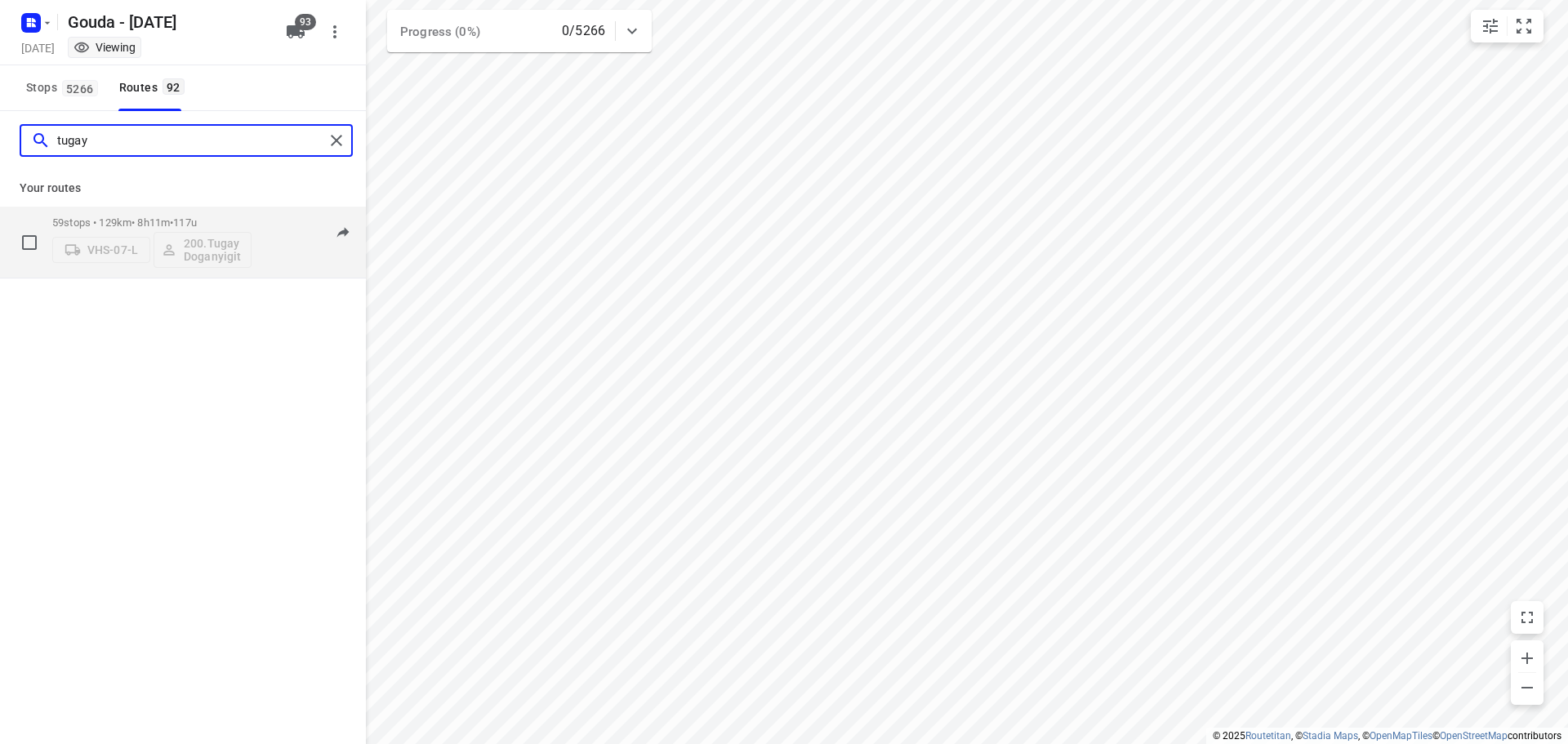
type input "tugay"
click at [188, 215] on div "59 stops • 129km • 8h11m • 117u VHS-07-L 200.Tugay Doganyigit" at bounding box center [151, 242] width 199 height 68
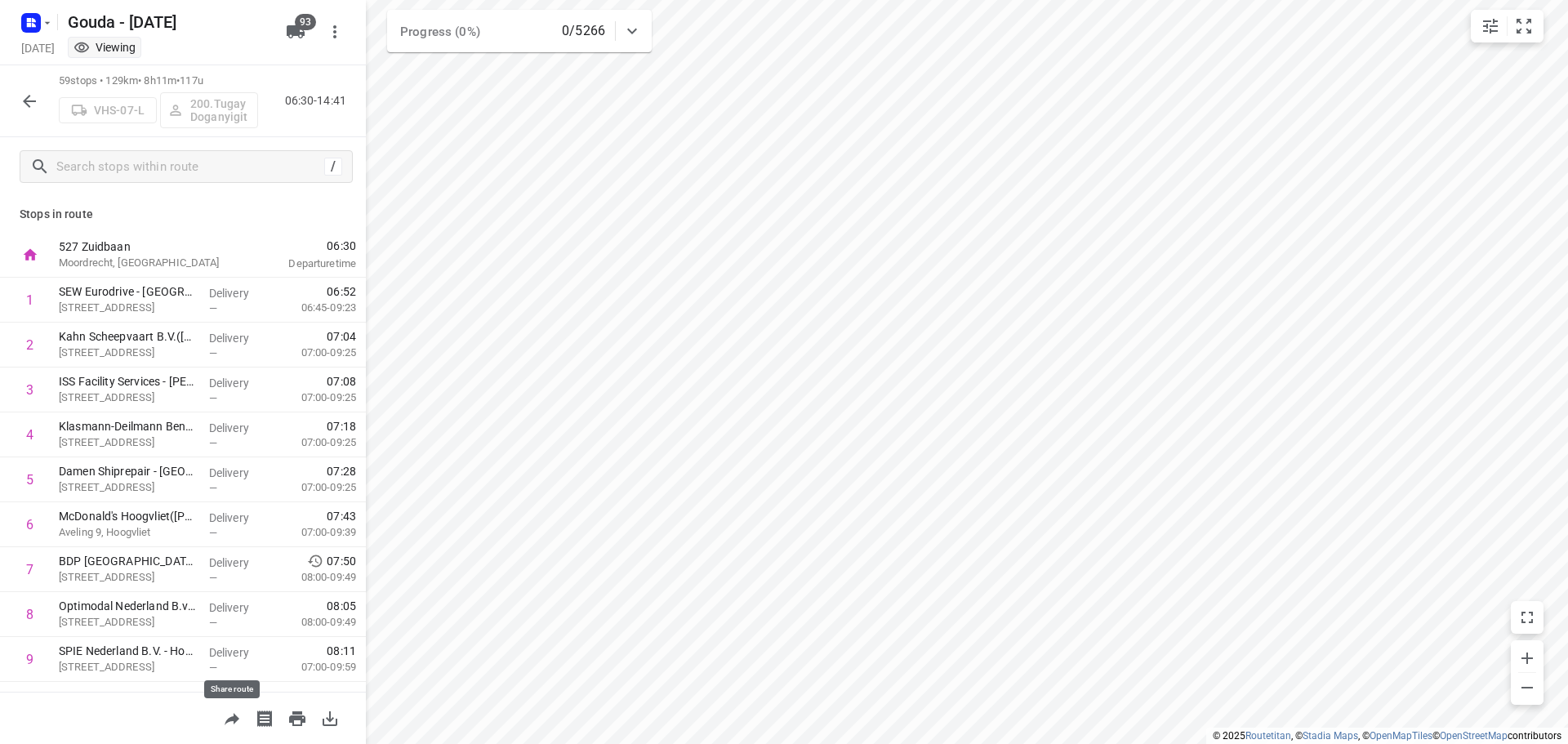
click at [226, 712] on icon "button" at bounding box center [232, 719] width 19 height 19
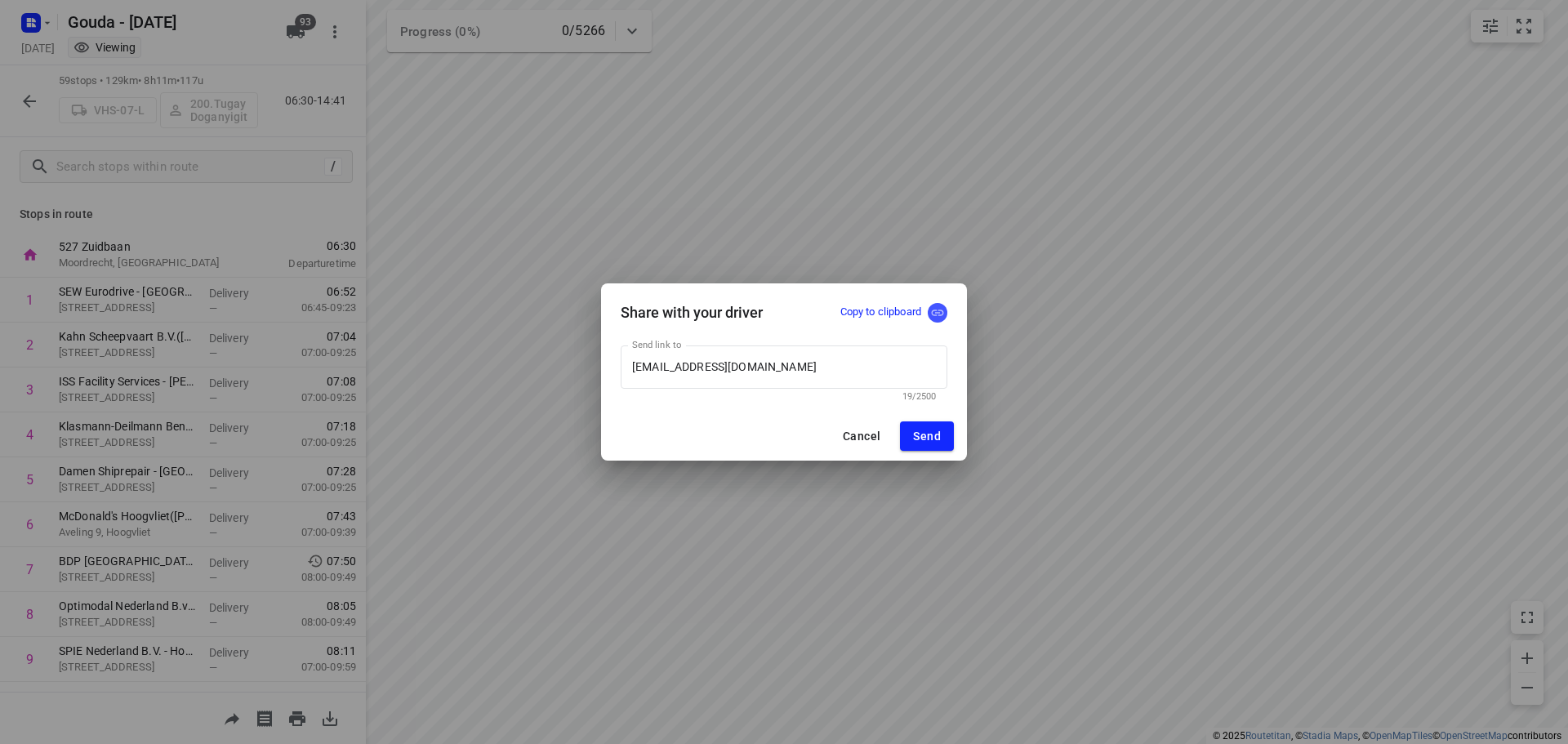
click at [941, 306] on icon "button" at bounding box center [937, 312] width 15 height 15
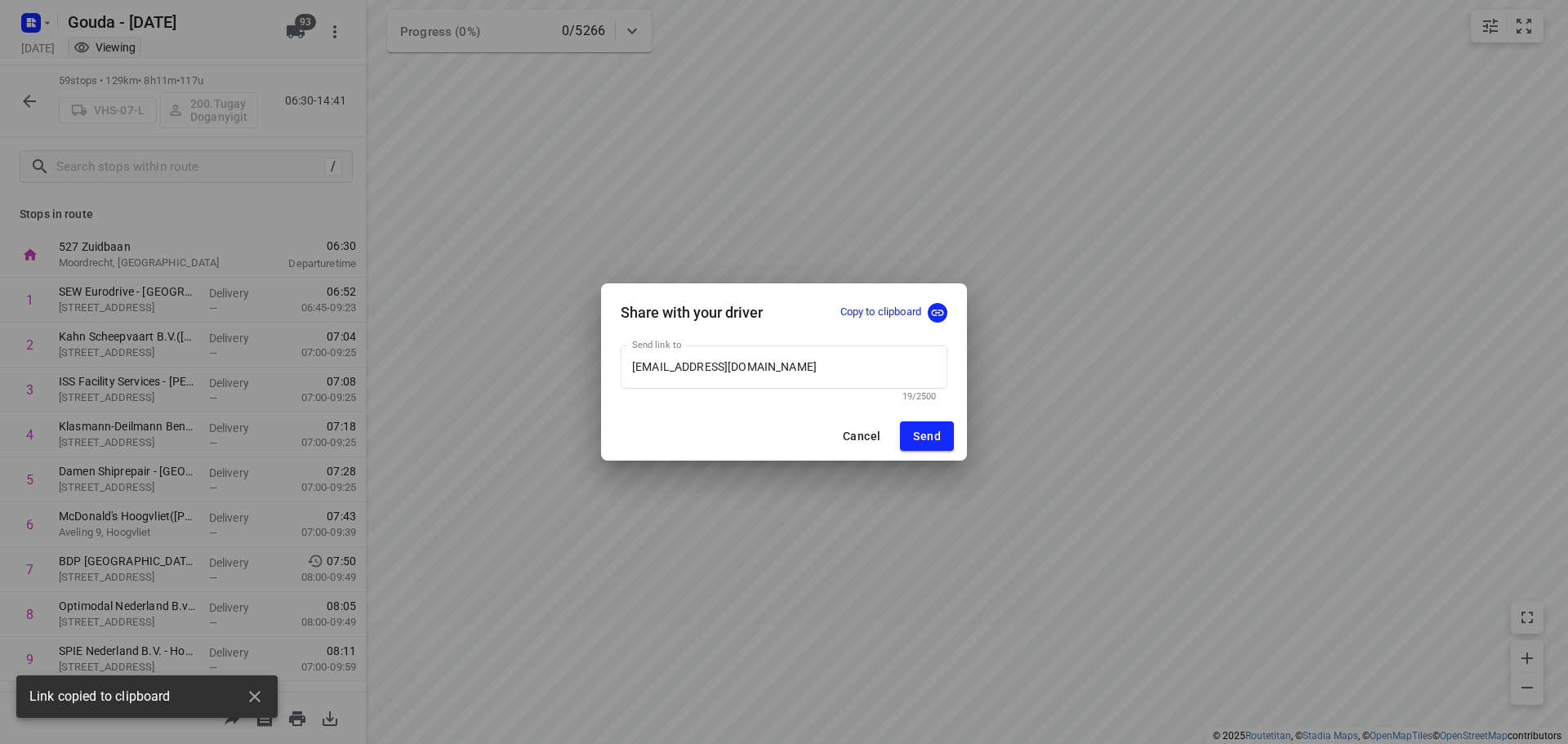
click at [852, 442] on span "Cancel" at bounding box center [861, 436] width 37 height 13
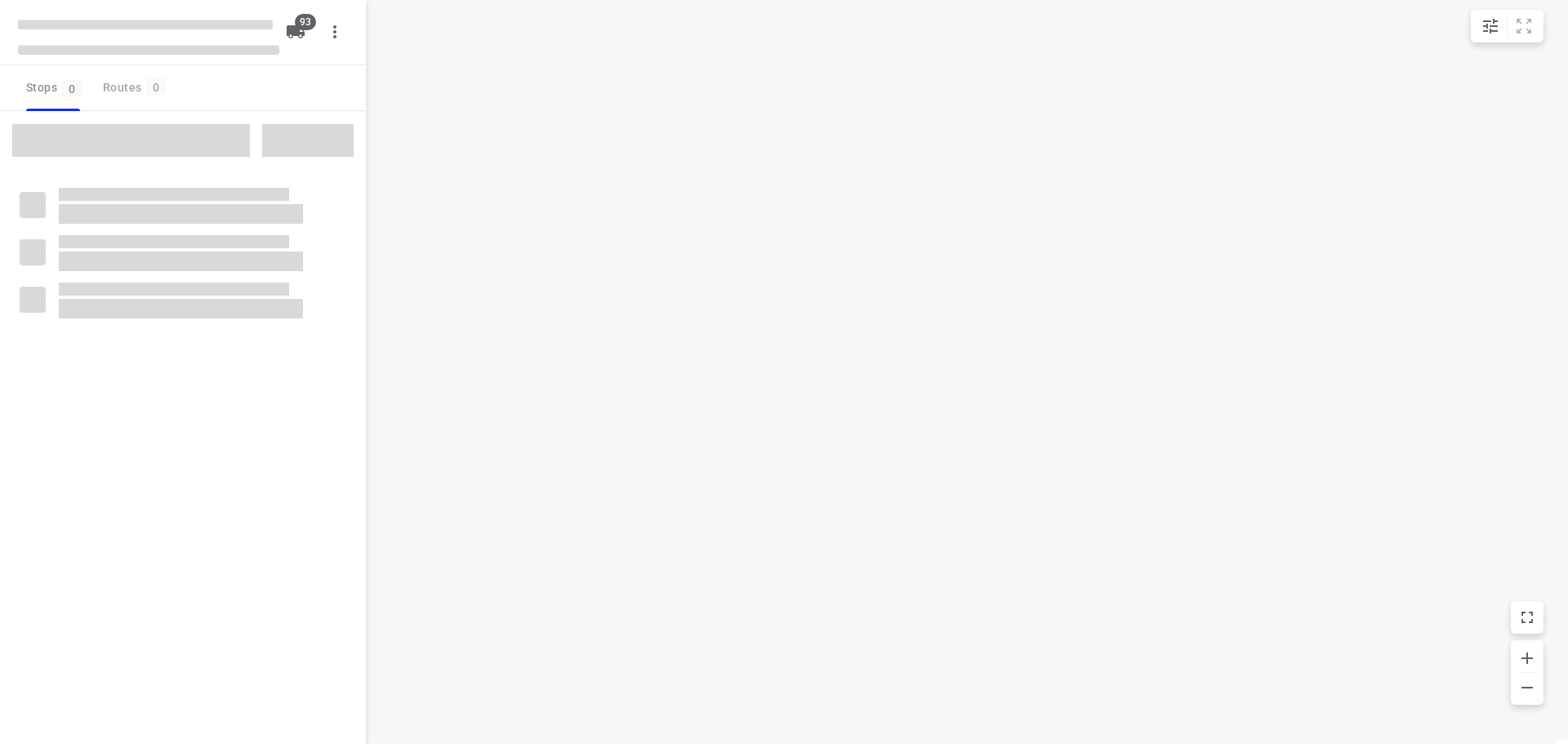
checkbox input "true"
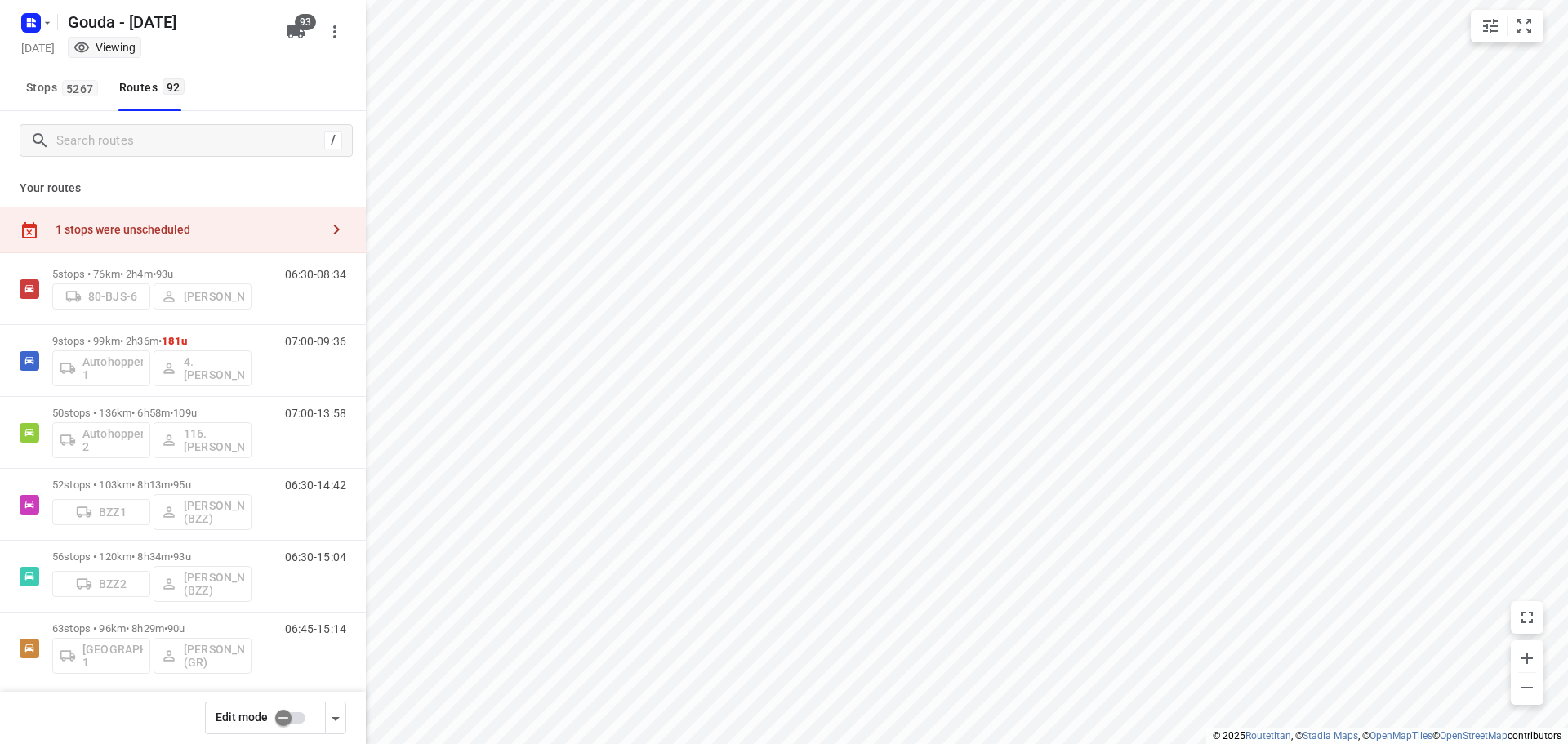
checkbox input "true"
click at [228, 226] on div "1 stops were unscheduled" at bounding box center [187, 229] width 264 height 13
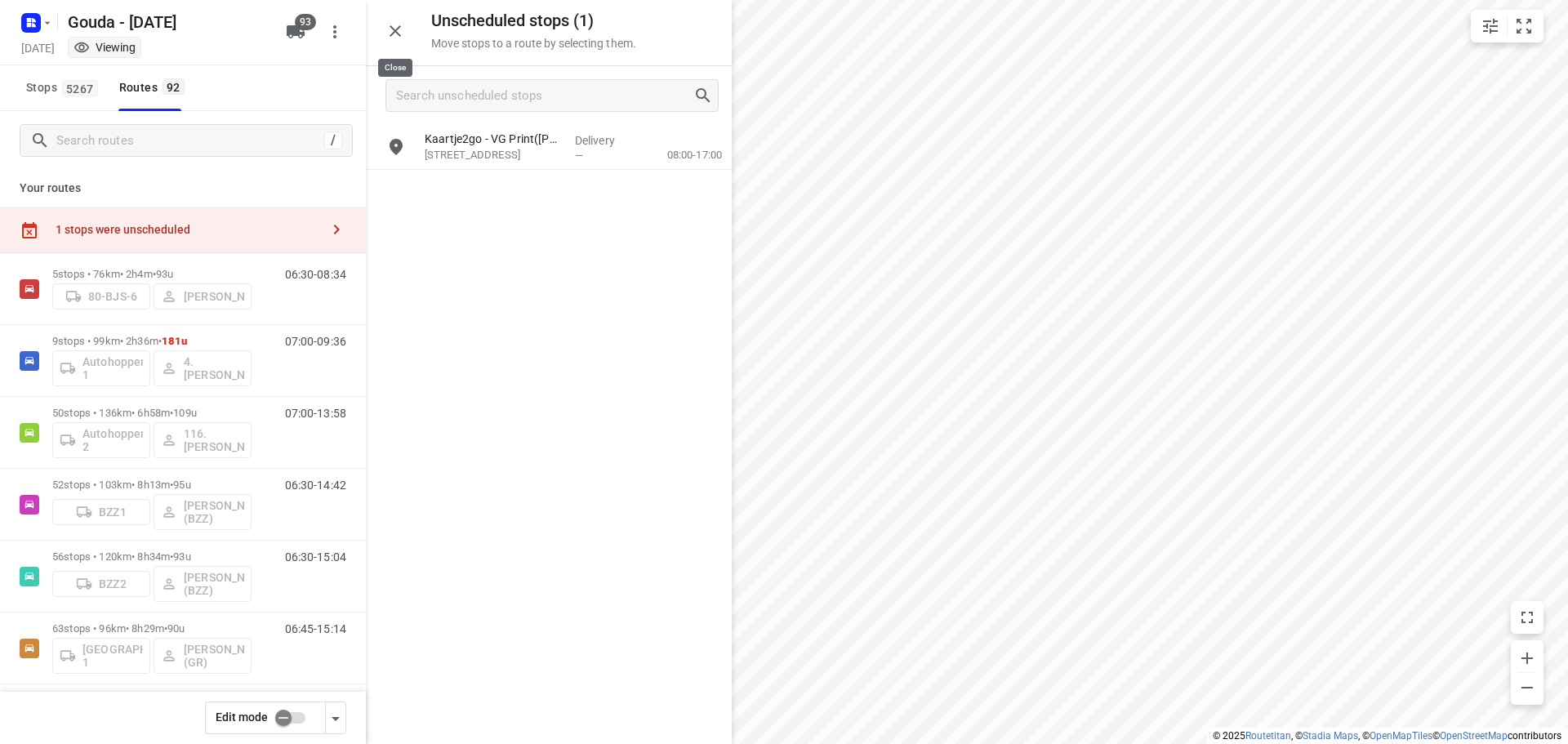
click at [404, 34] on icon "button" at bounding box center [395, 31] width 19 height 19
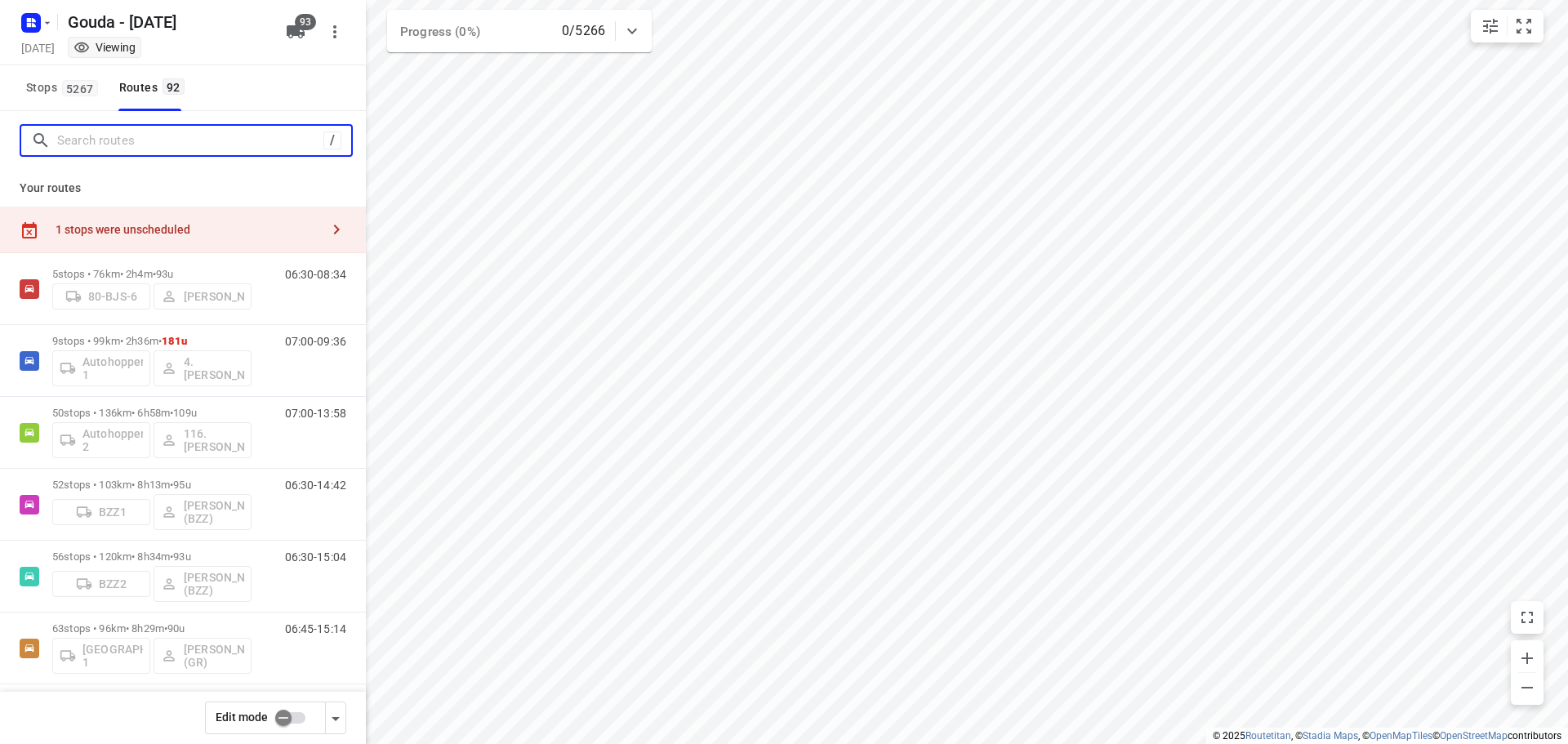
click at [150, 134] on input "Search routes" at bounding box center [190, 141] width 266 height 26
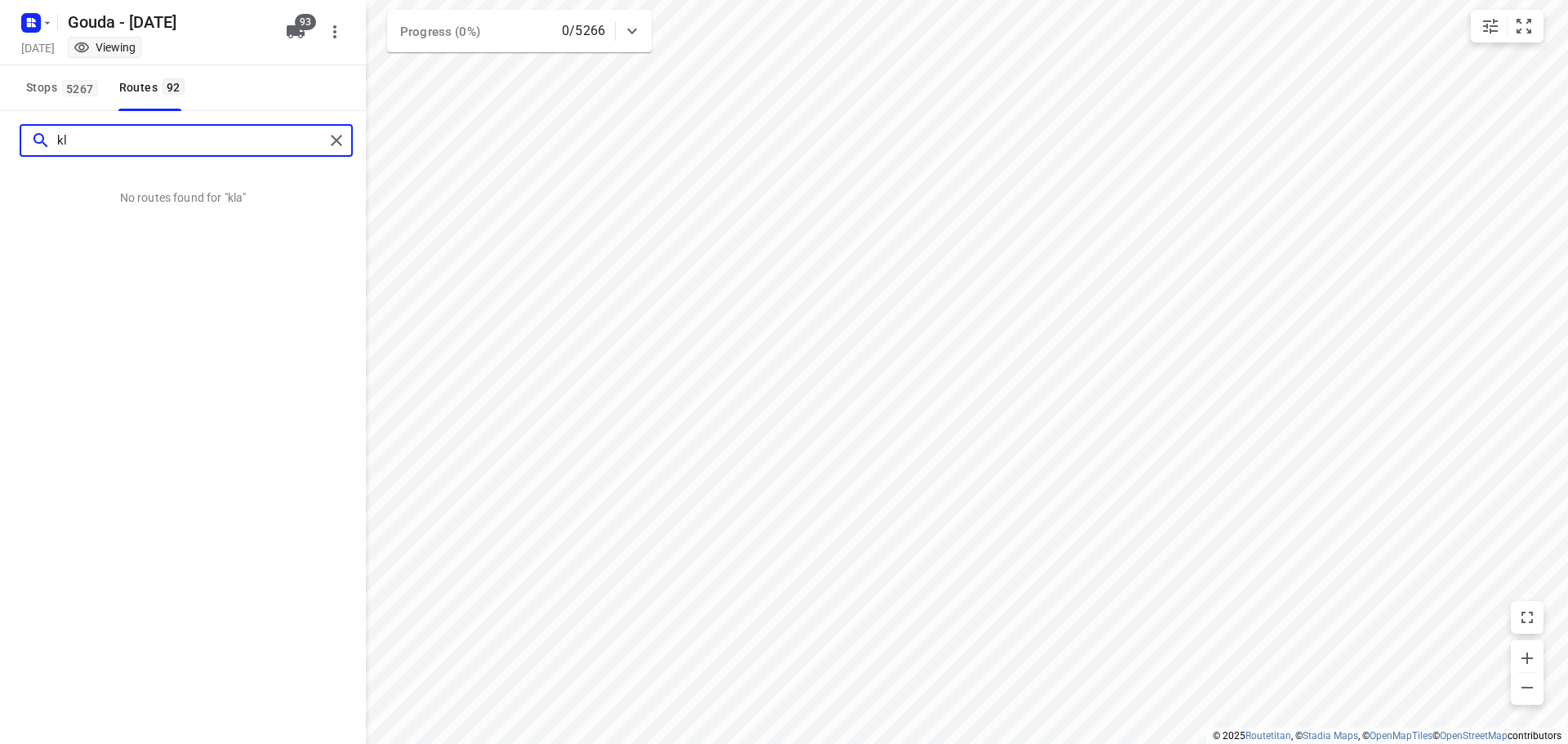
type input "k"
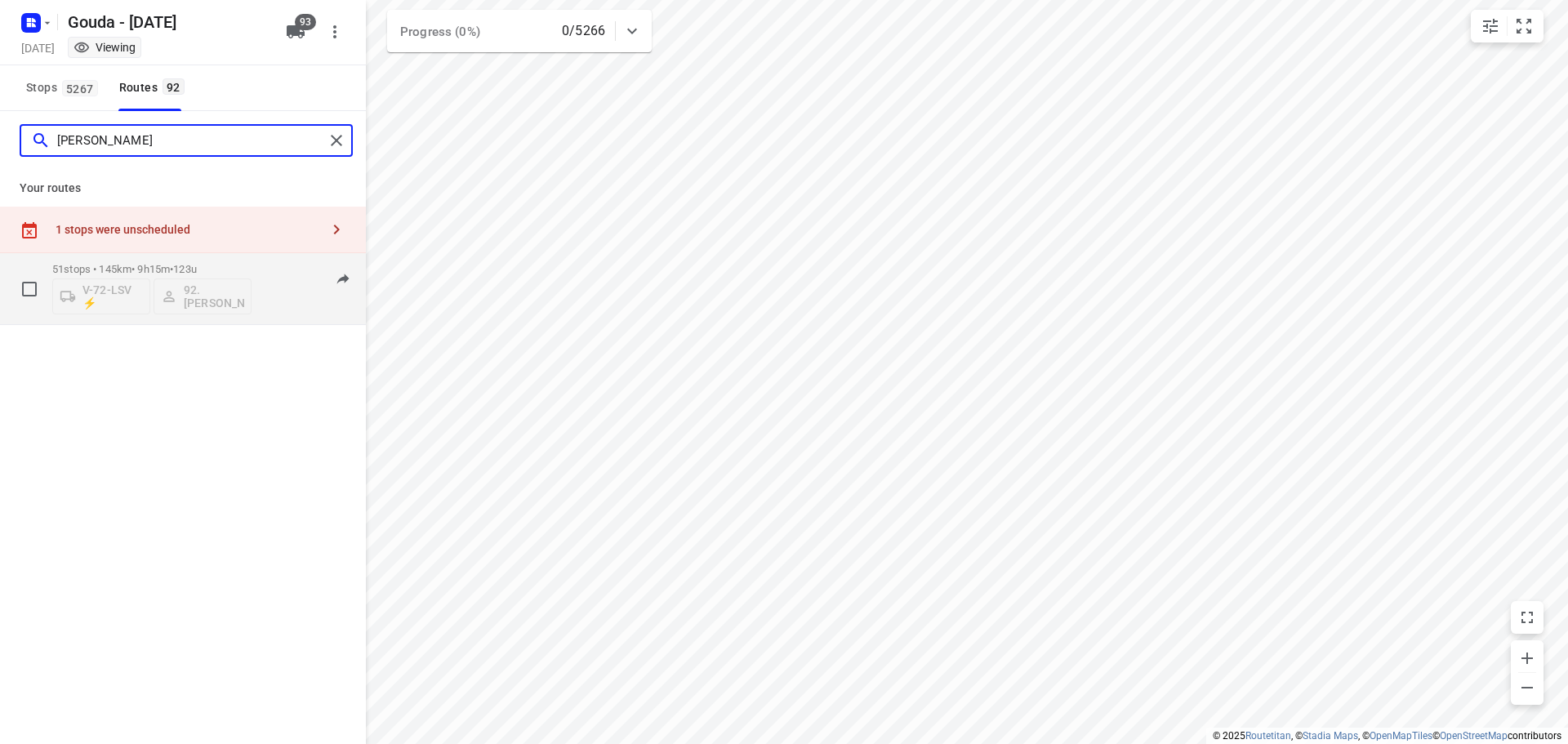
type input "lars"
click at [214, 267] on p "51 stops • 145km • 9h15m • 123u" at bounding box center [151, 269] width 199 height 12
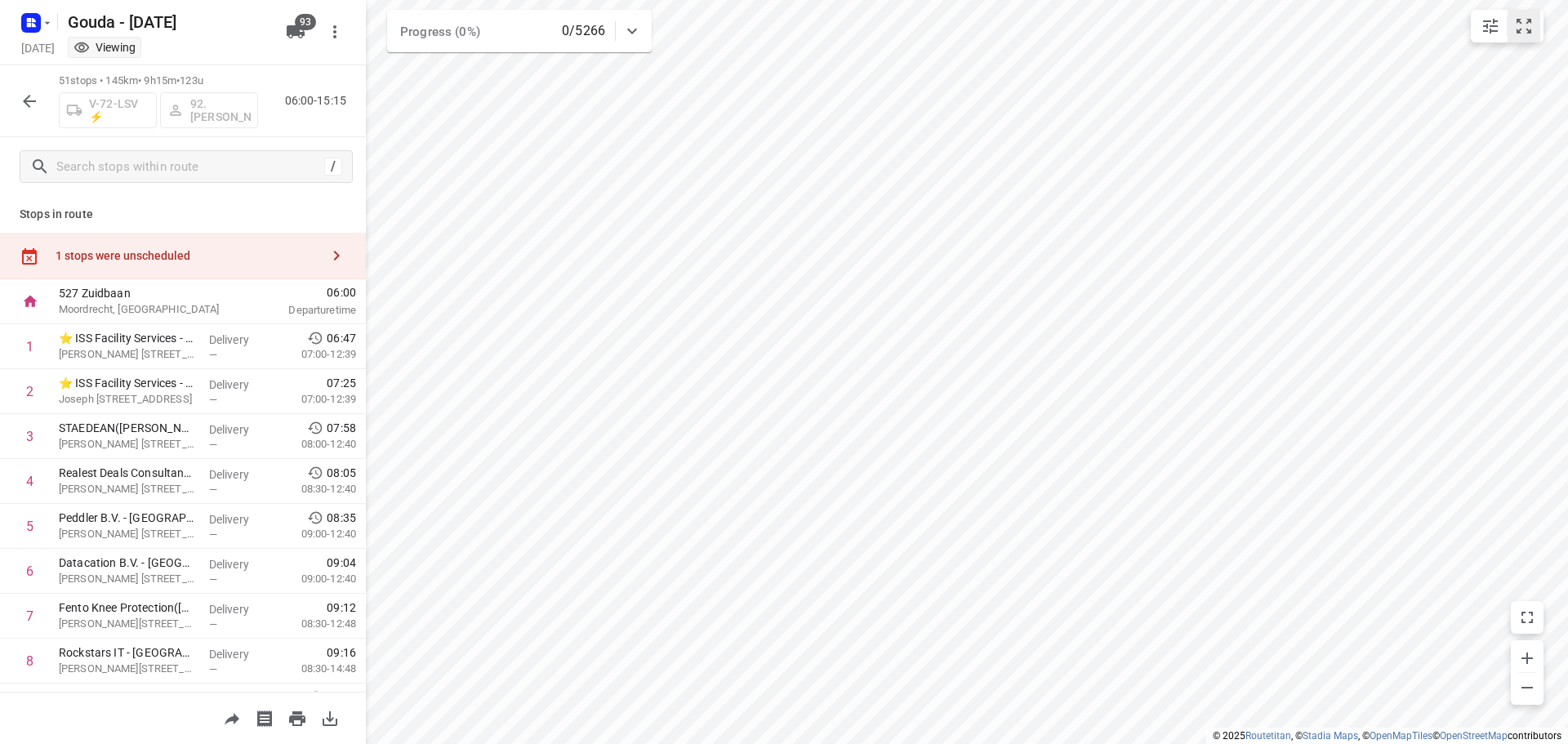
click at [1524, 27] on icon "small contained button group" at bounding box center [1524, 26] width 19 height 19
click at [218, 95] on div "V-72-LSV ⚡ 92.Lars van Tuinen" at bounding box center [157, 109] width 199 height 39
click at [231, 50] on div "Viewing" at bounding box center [170, 49] width 218 height 19
click at [34, 96] on icon "button" at bounding box center [29, 101] width 19 height 19
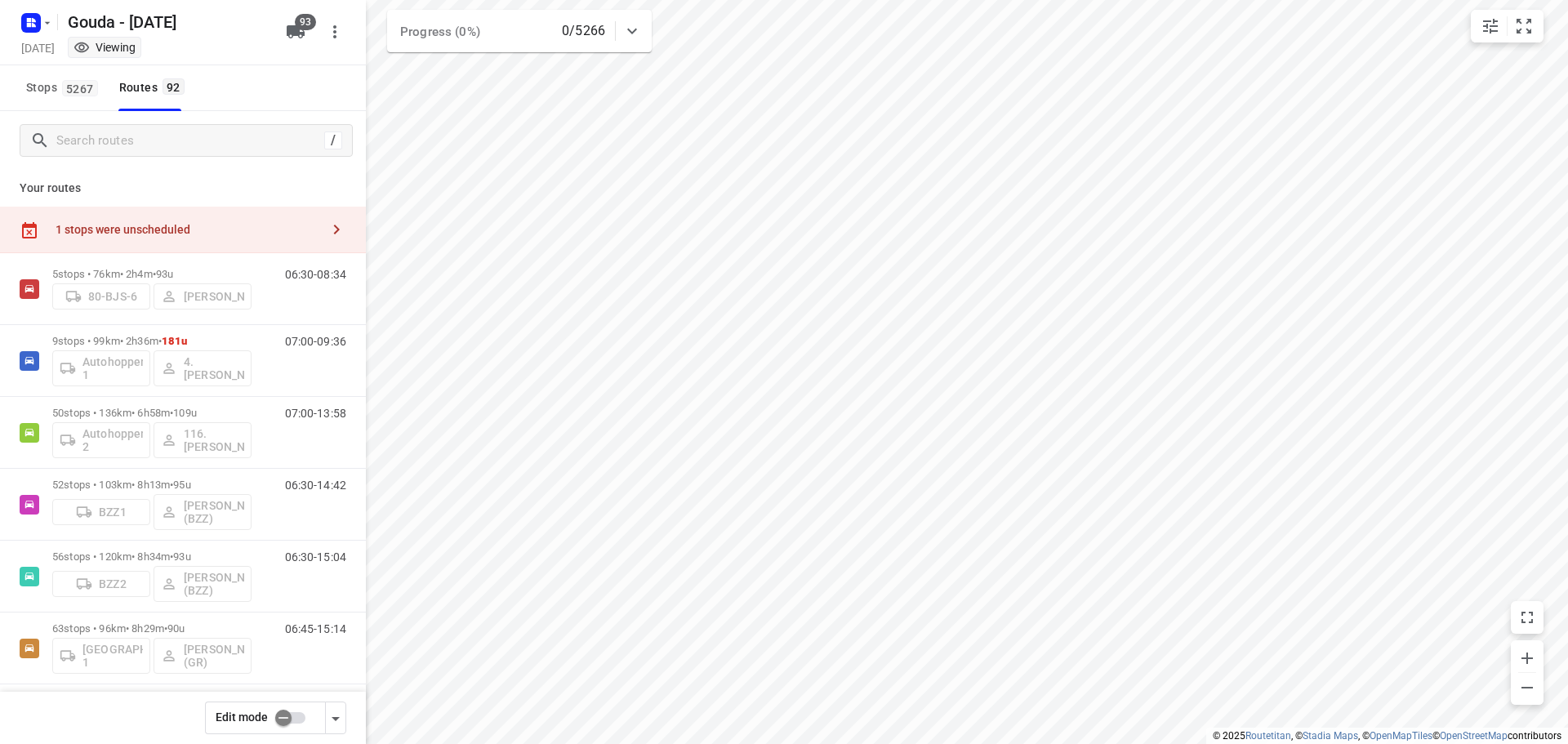
click at [179, 224] on div "1 stops were unscheduled" at bounding box center [187, 229] width 264 height 13
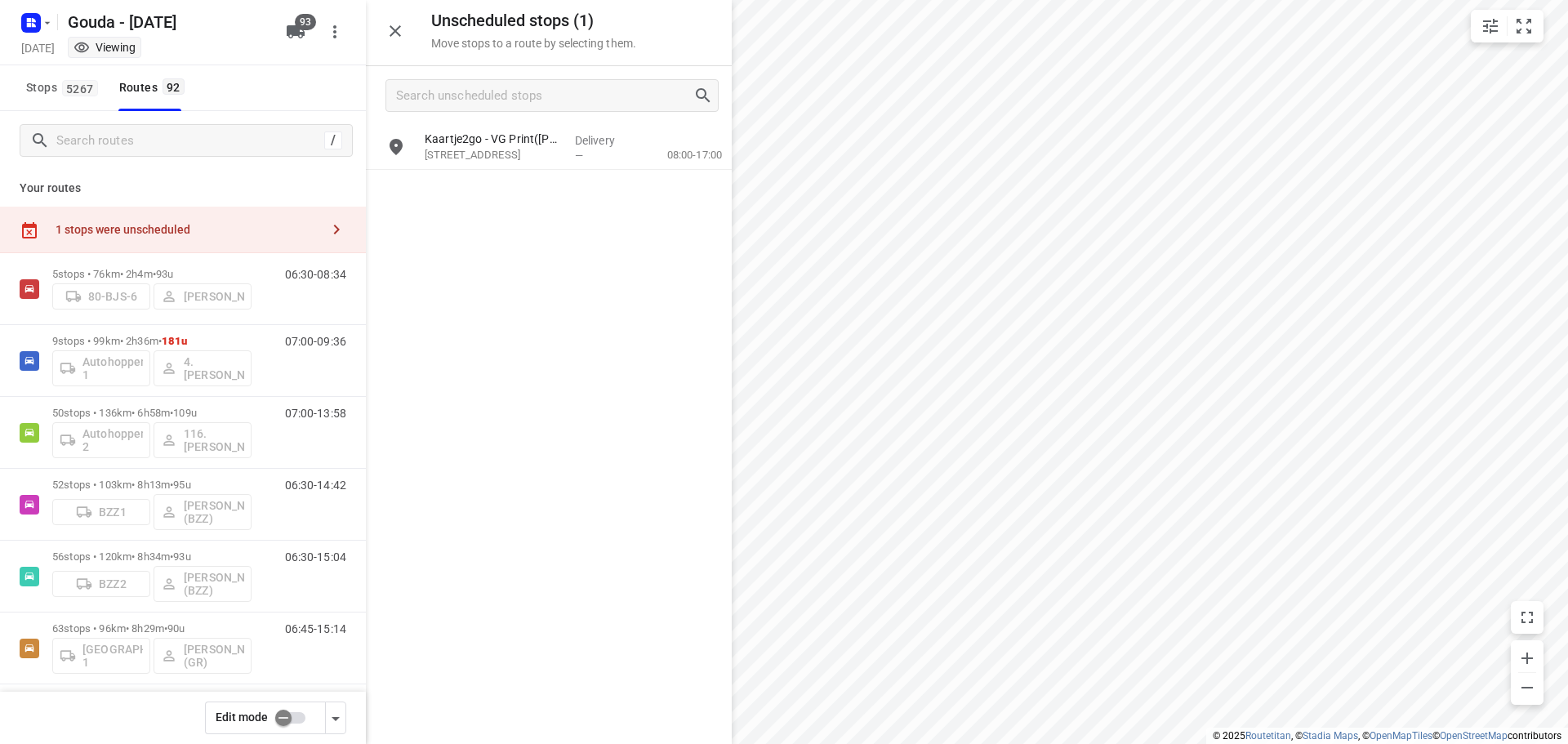
click at [179, 224] on div "1 stops were unscheduled" at bounding box center [187, 229] width 264 height 13
click at [264, 86] on div "Stops 5267 Routes 92" at bounding box center [183, 88] width 366 height 46
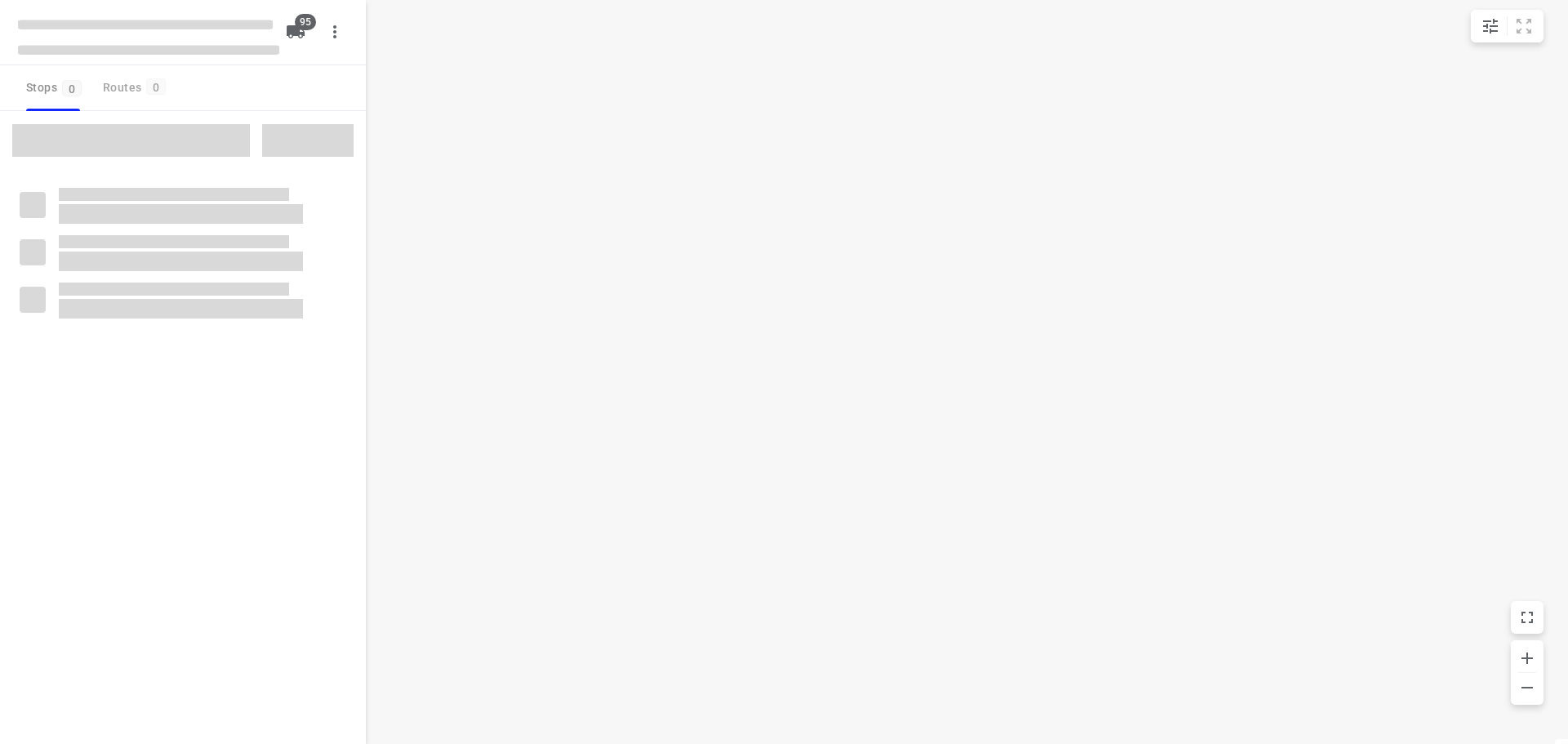
checkbox input "true"
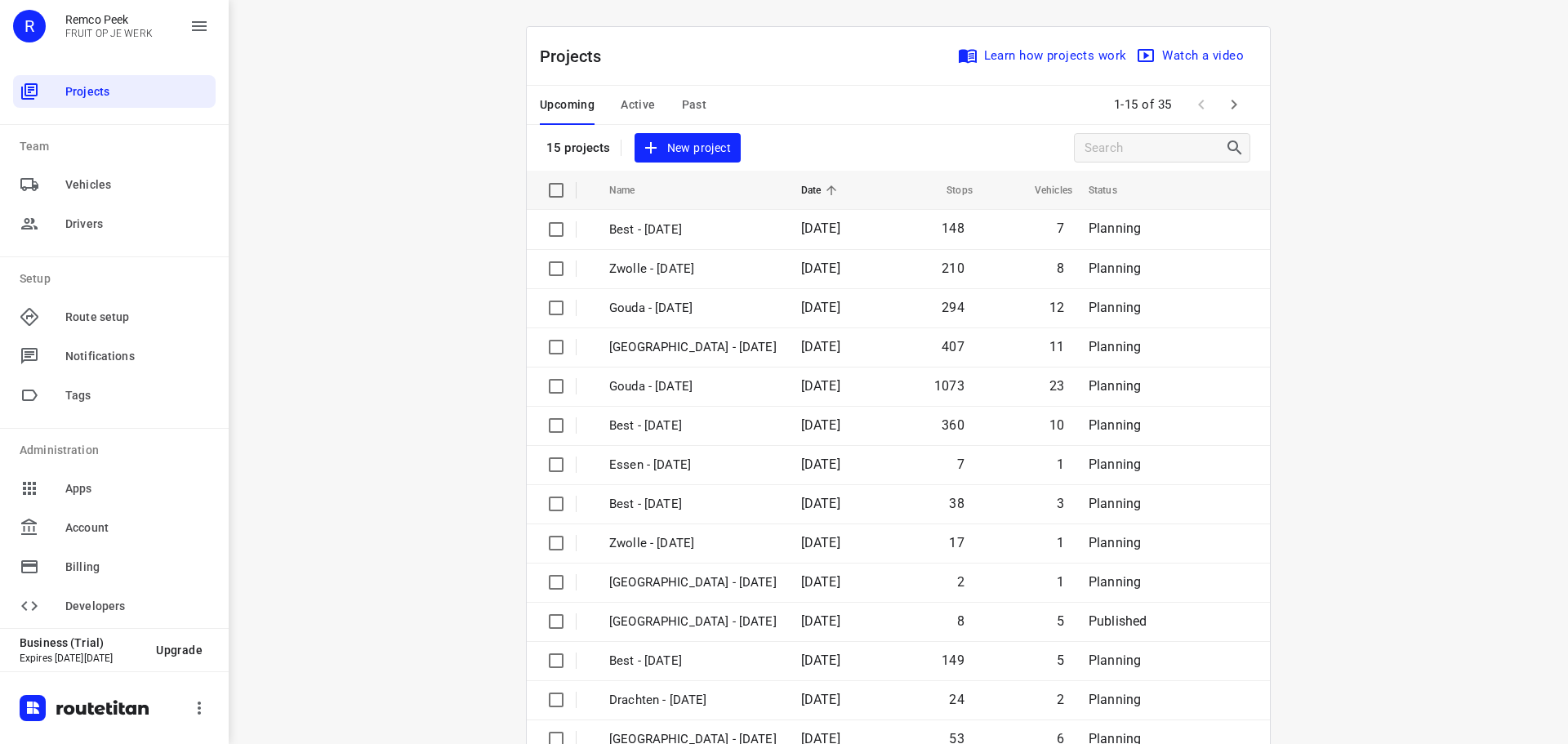
click at [1361, 261] on div "i © 2025 Routetitan , © Stadia Maps , © OpenMapTiles © OpenStreetMap contributo…" at bounding box center [899, 372] width 1339 height 744
click at [765, 48] on div "Projects Learn how projects work Watch a video" at bounding box center [899, 56] width 743 height 58
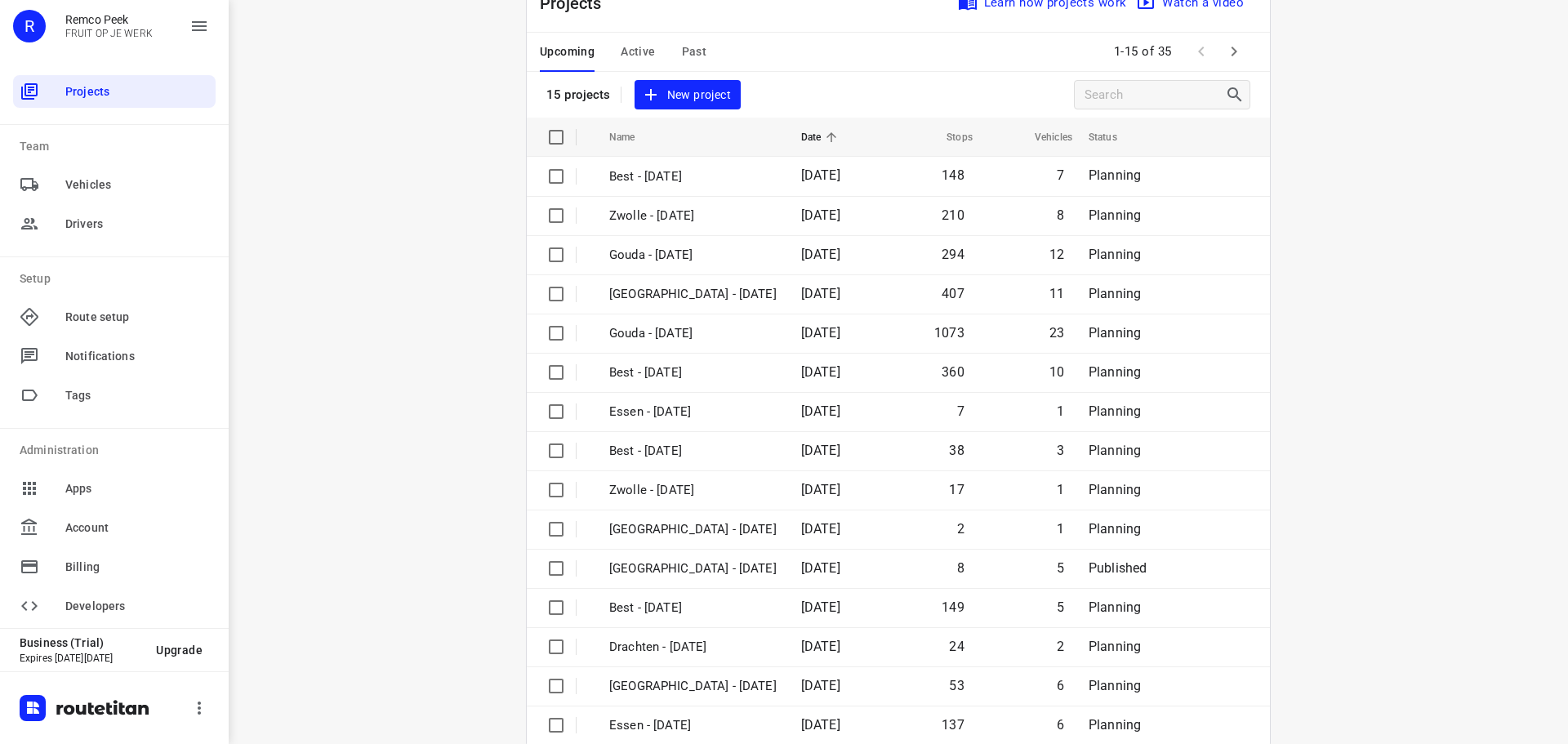
scroll to position [81, 0]
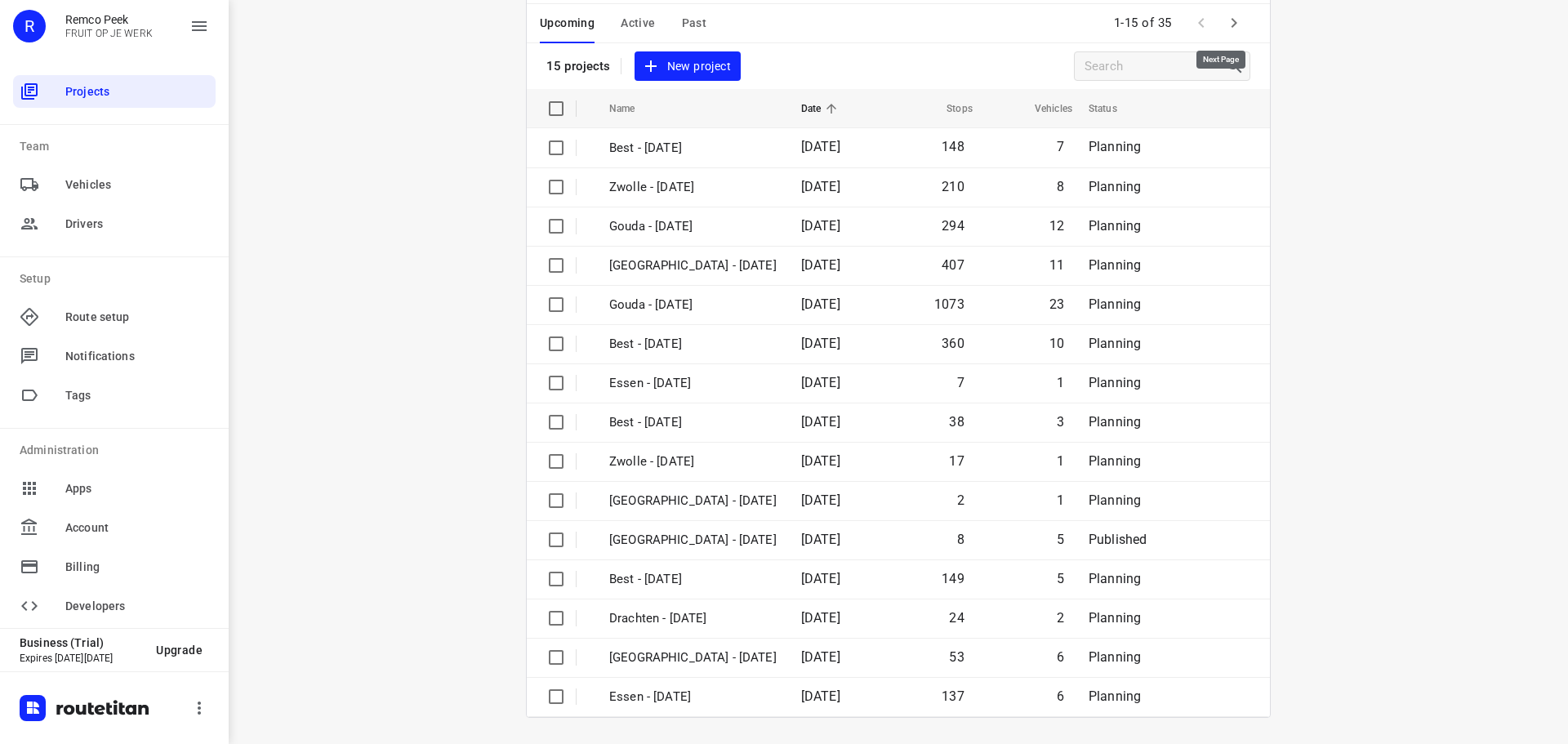
click at [1226, 20] on icon "button" at bounding box center [1234, 23] width 19 height 19
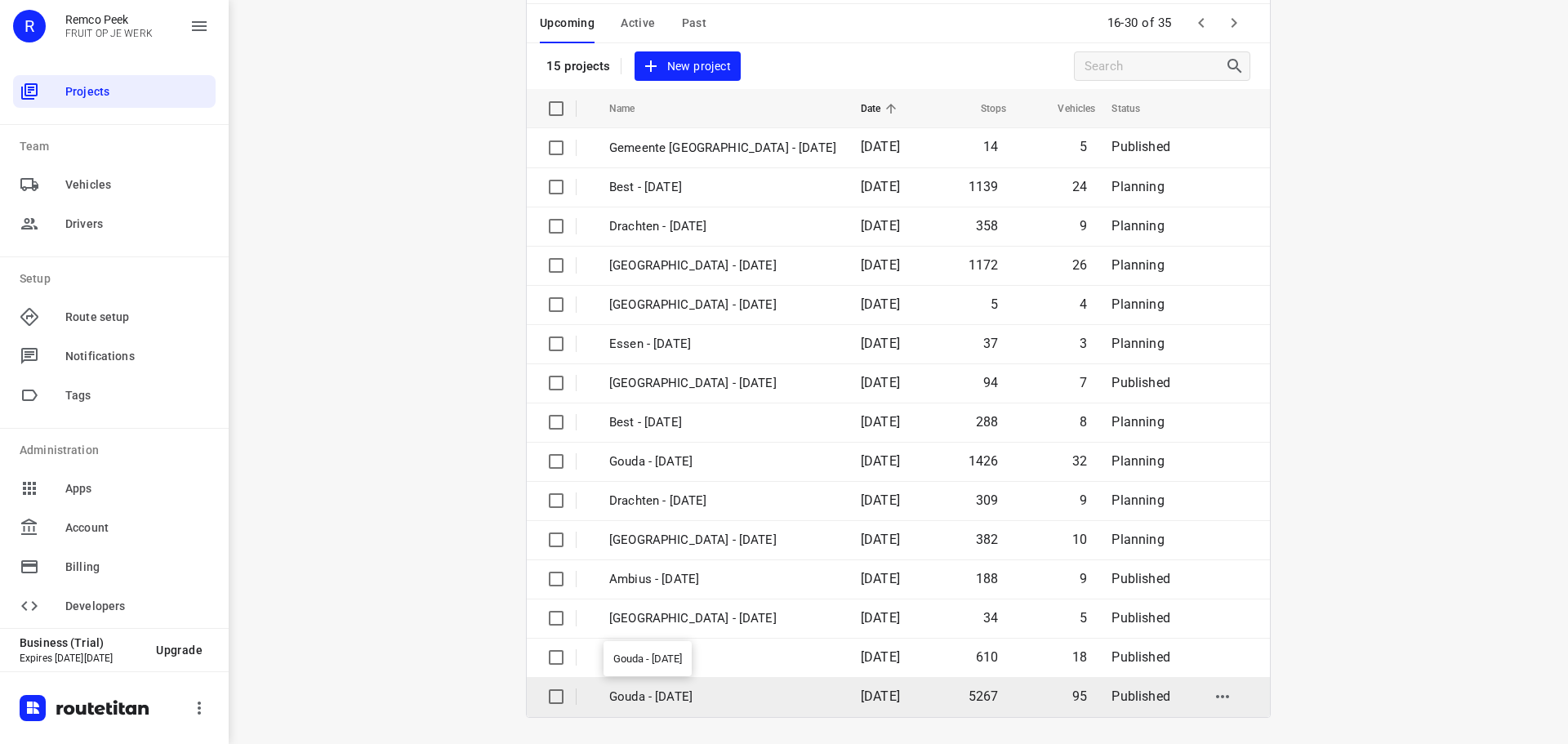
click at [673, 691] on p "Gouda - [DATE]" at bounding box center [723, 697] width 227 height 19
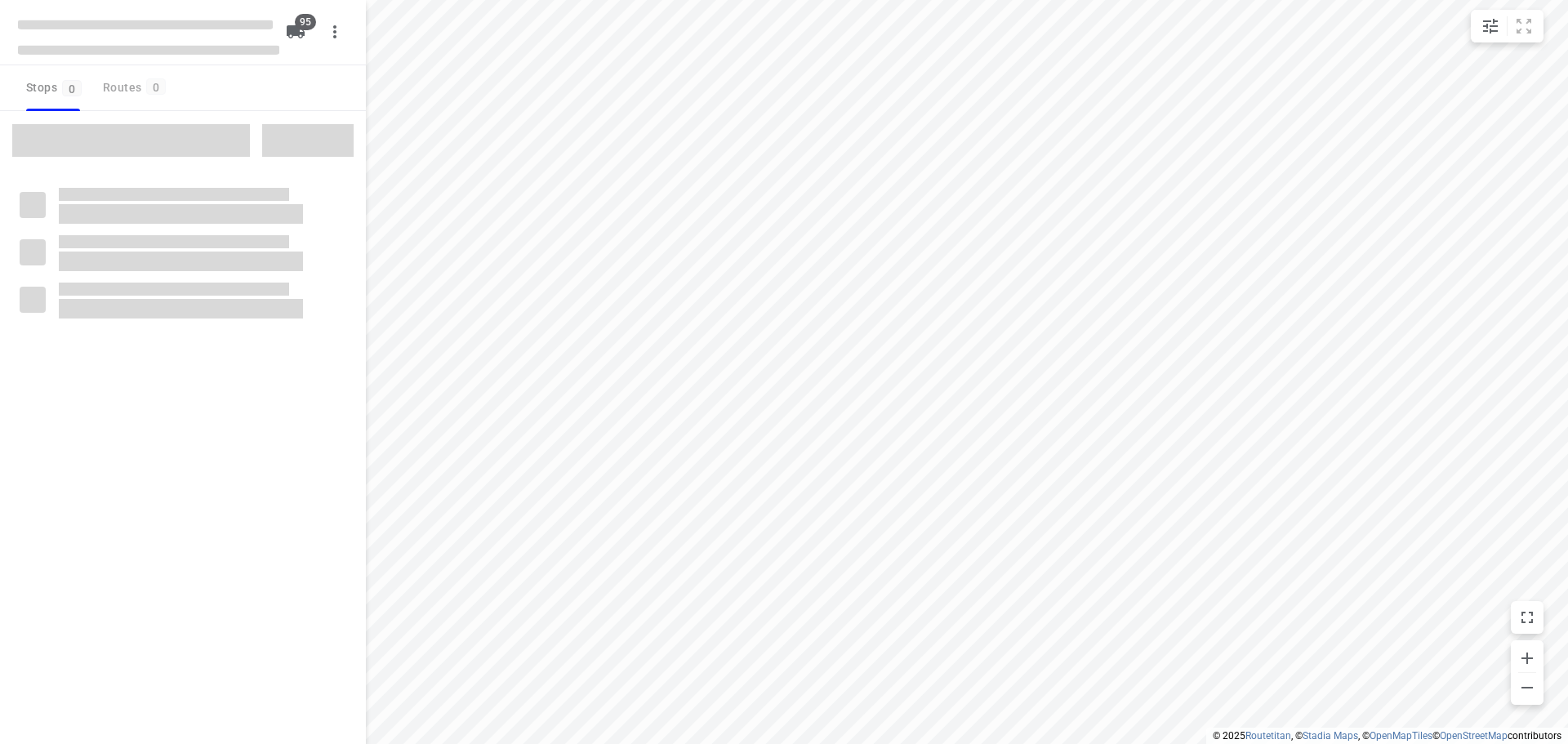
checkbox input "true"
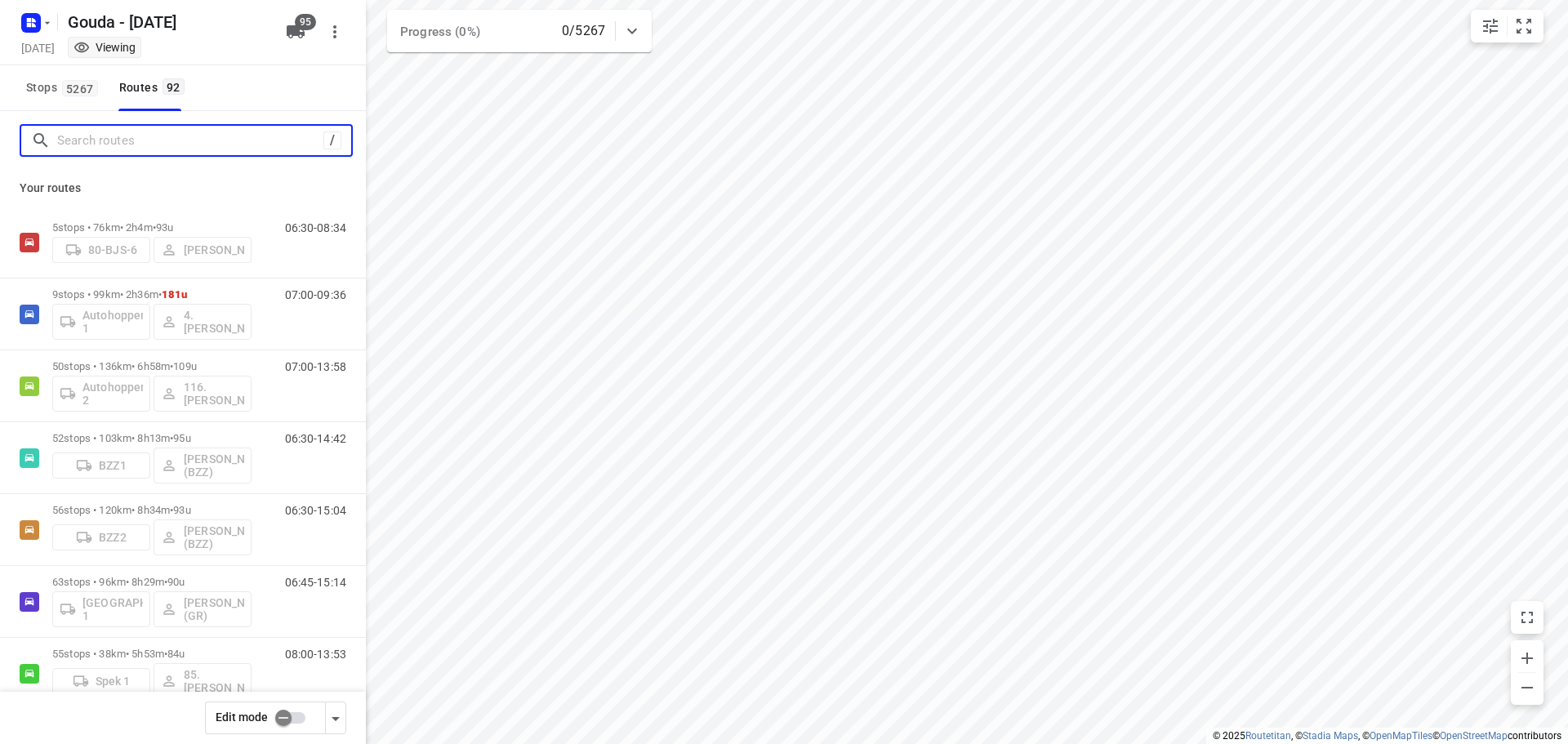
click at [199, 148] on input "Search routes" at bounding box center [190, 141] width 266 height 26
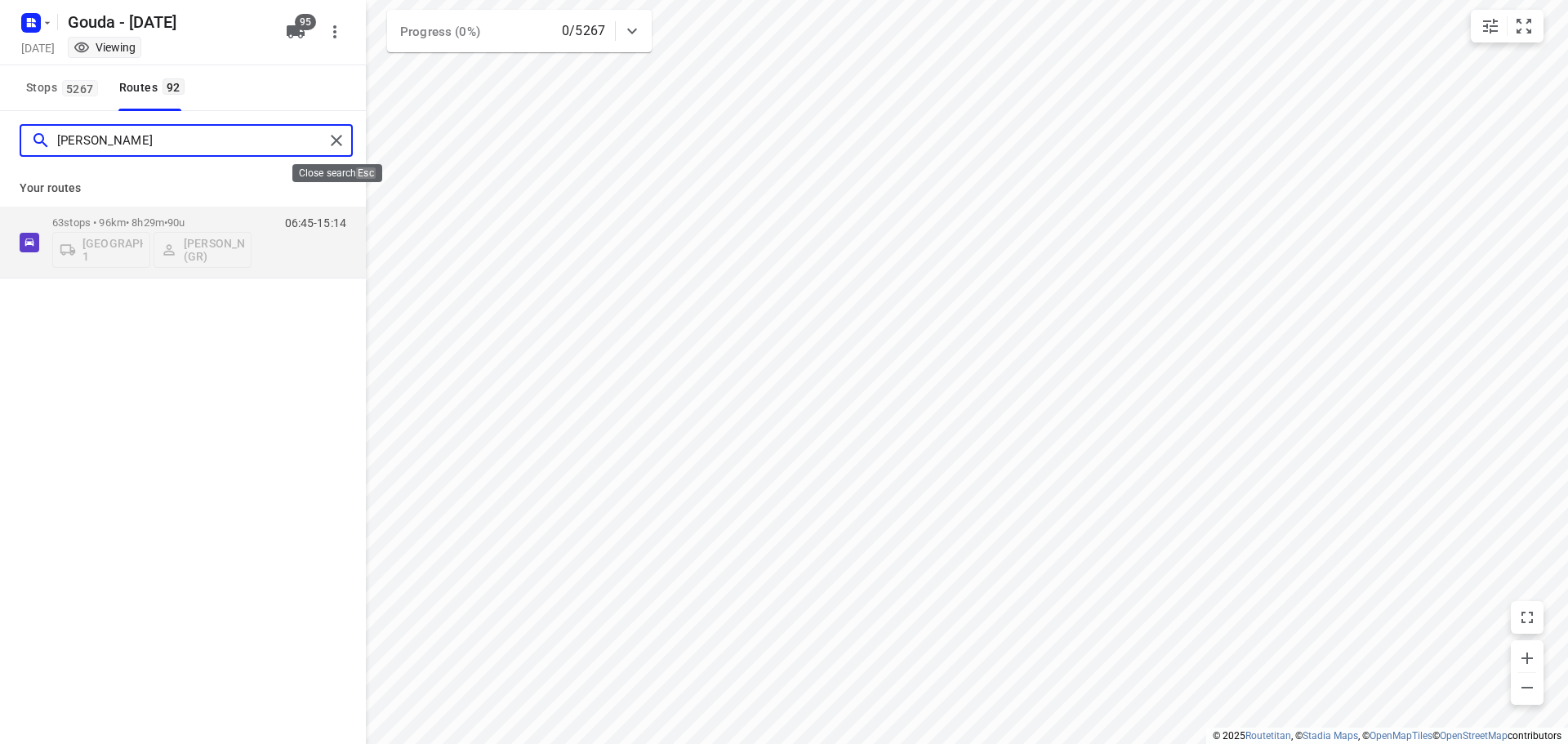
type input "glenn"
click at [261, 69] on div "Stops 5267 Routes 92" at bounding box center [183, 88] width 366 height 46
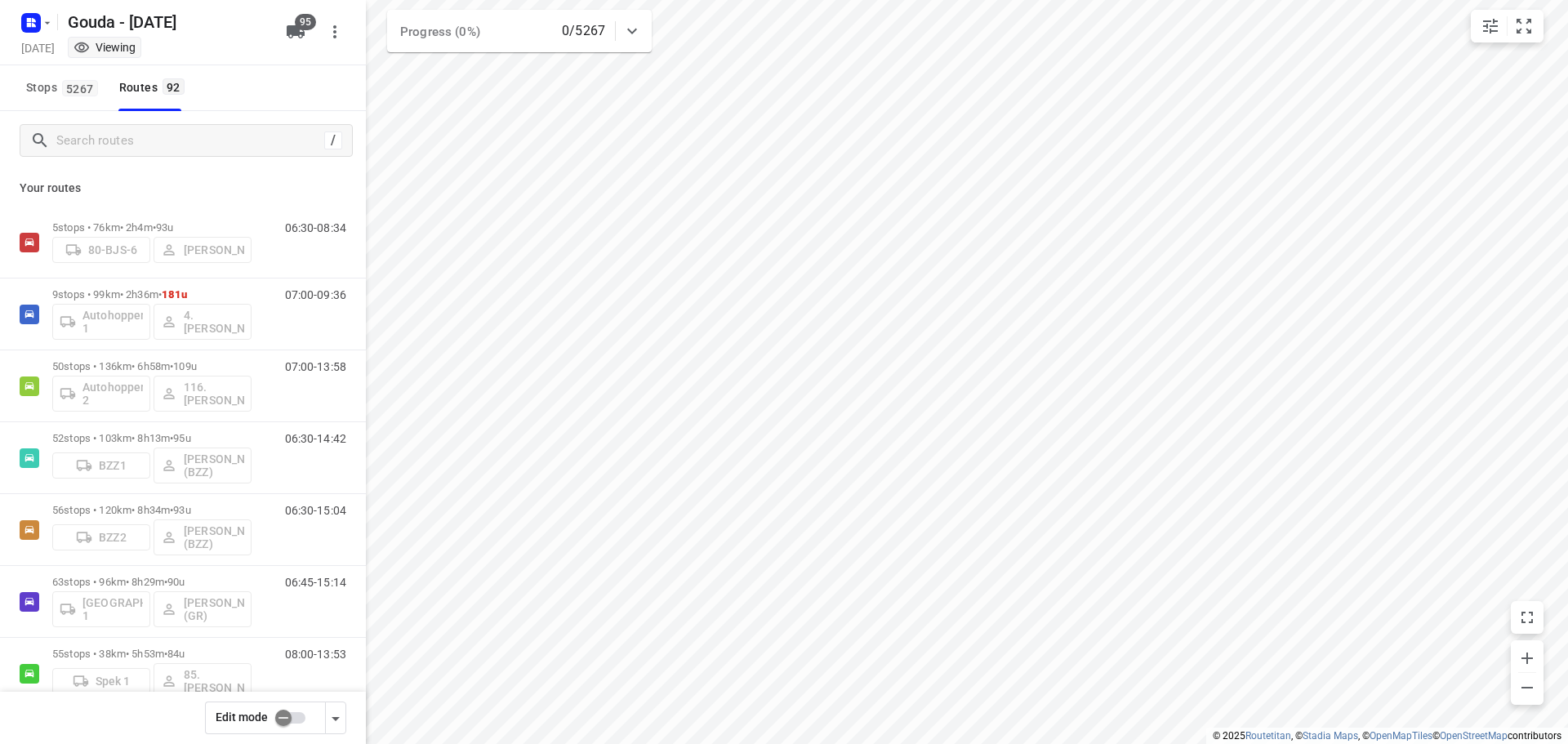
click at [259, 90] on div "Stops 5267 Routes 92" at bounding box center [183, 88] width 366 height 46
click at [288, 725] on input "checkbox" at bounding box center [283, 717] width 93 height 31
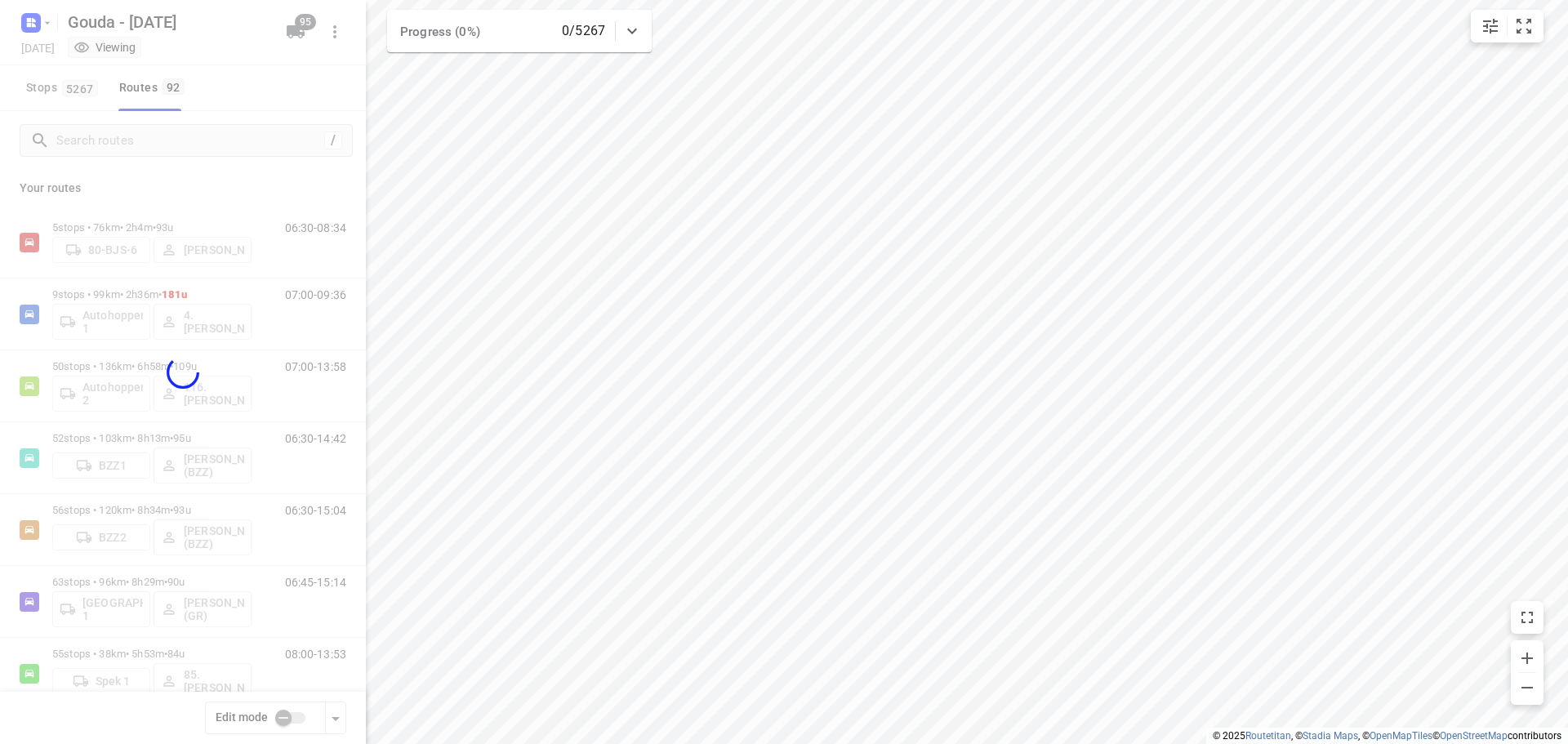
click at [237, 161] on div at bounding box center [183, 372] width 366 height 744
checkbox input "true"
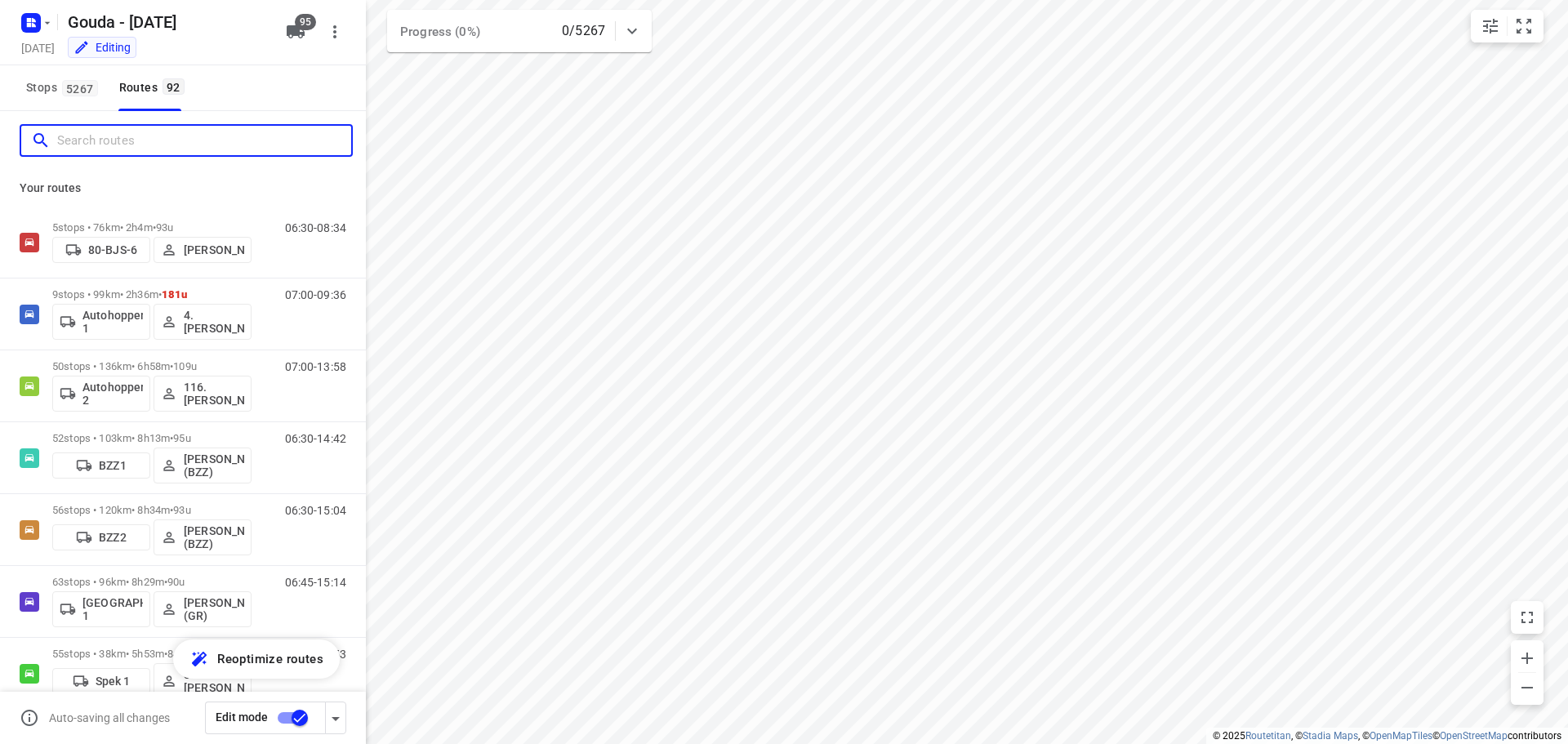
click at [207, 147] on input "Search routes" at bounding box center [204, 141] width 294 height 26
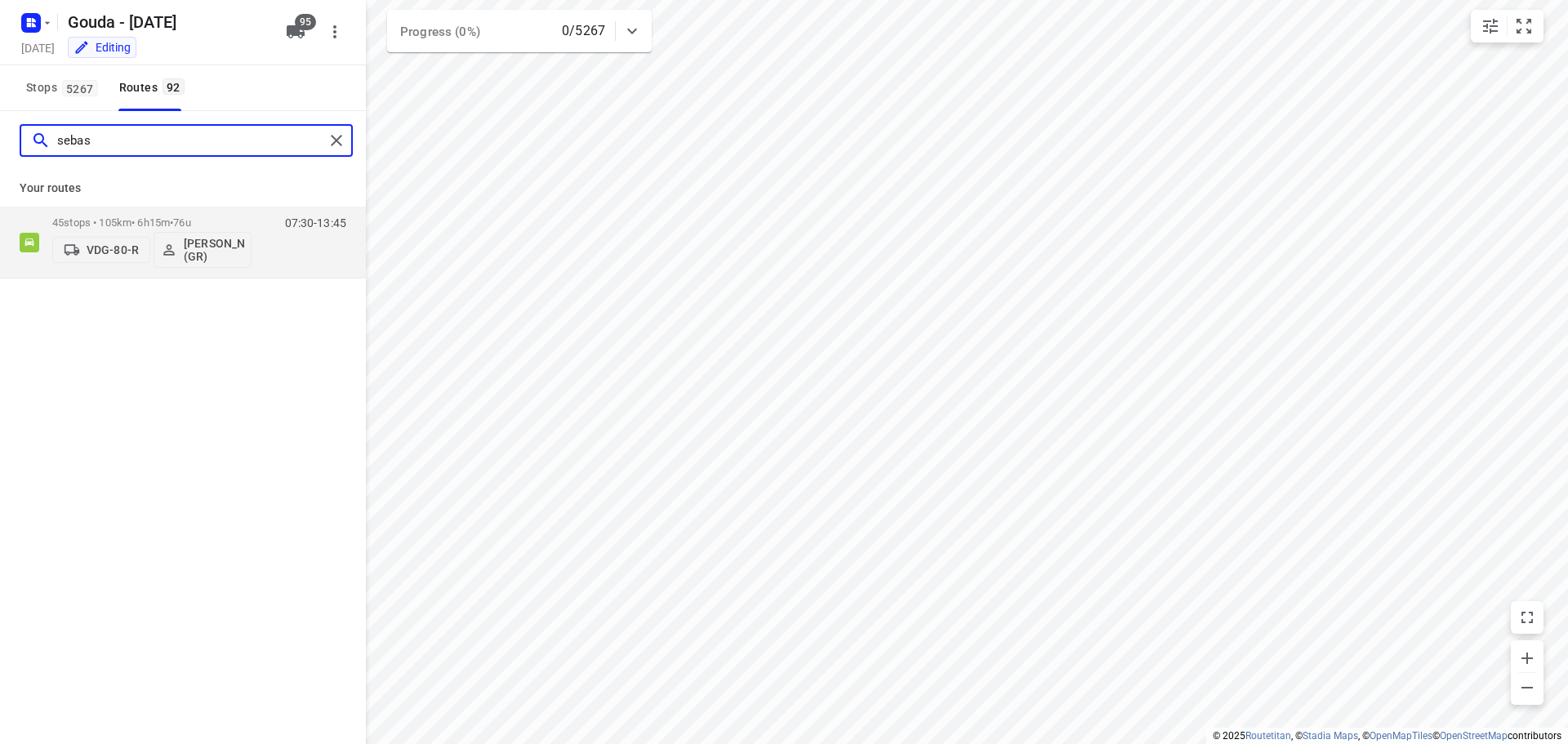
drag, startPoint x: 226, startPoint y: 142, endPoint x: -174, endPoint y: 162, distance: 400.5
click at [0, 162] on html "i © 2025 Routetitan , © Stadia Maps , © OpenMapTiles © OpenStreetMap contributo…" at bounding box center [784, 372] width 1568 height 744
type input "glen"
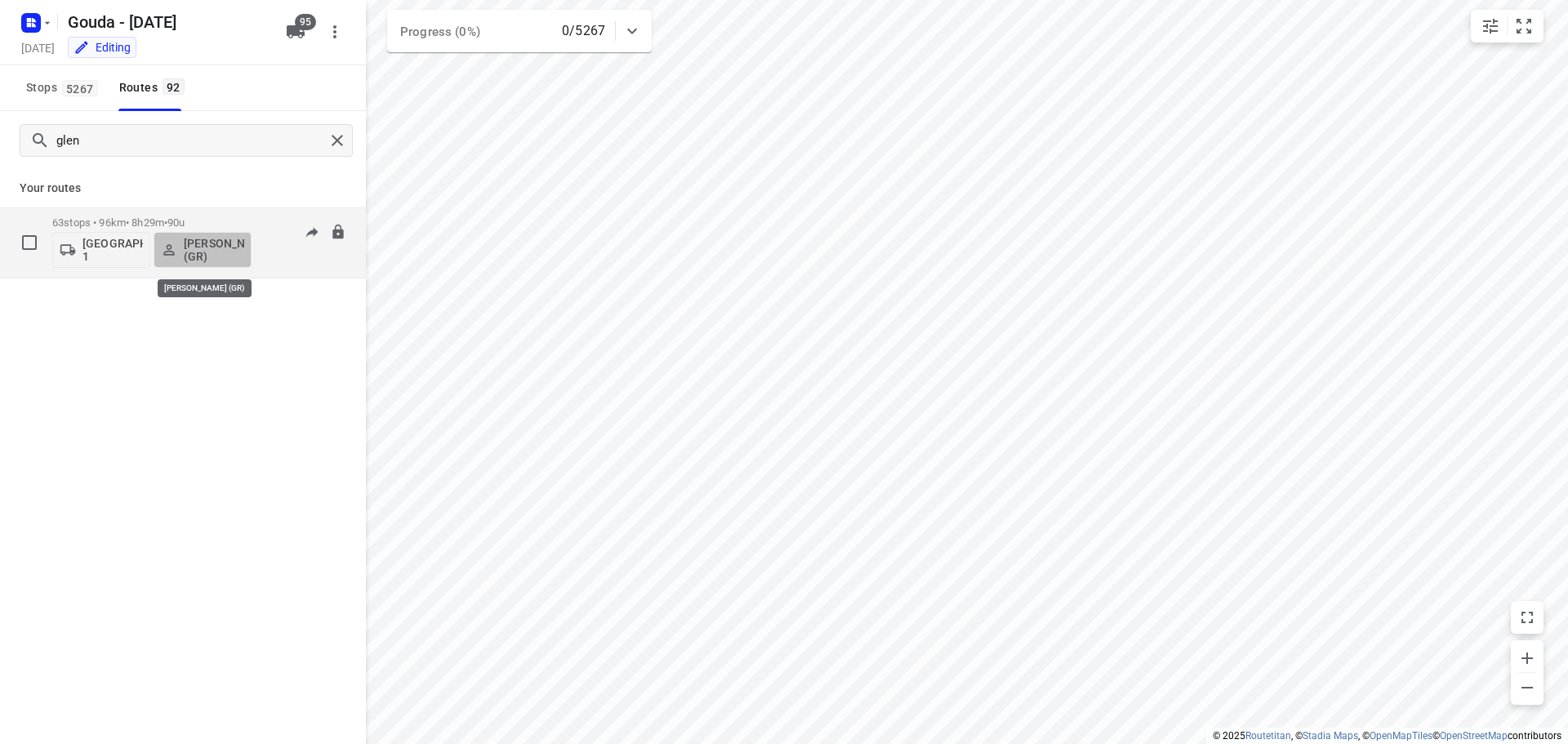
click at [208, 257] on p "[PERSON_NAME] (GR)" at bounding box center [214, 250] width 60 height 27
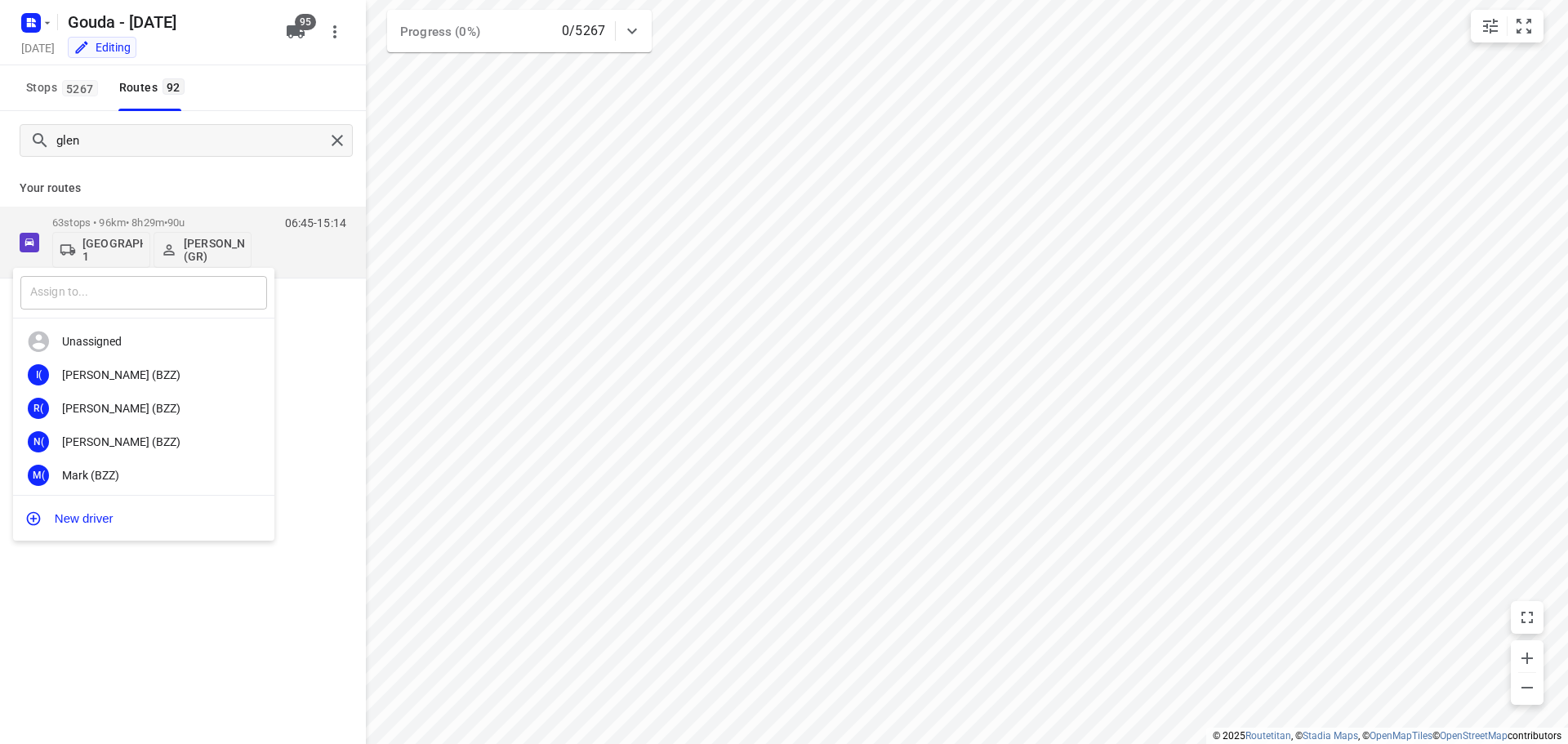
click at [119, 294] on input "text" at bounding box center [143, 293] width 247 height 34
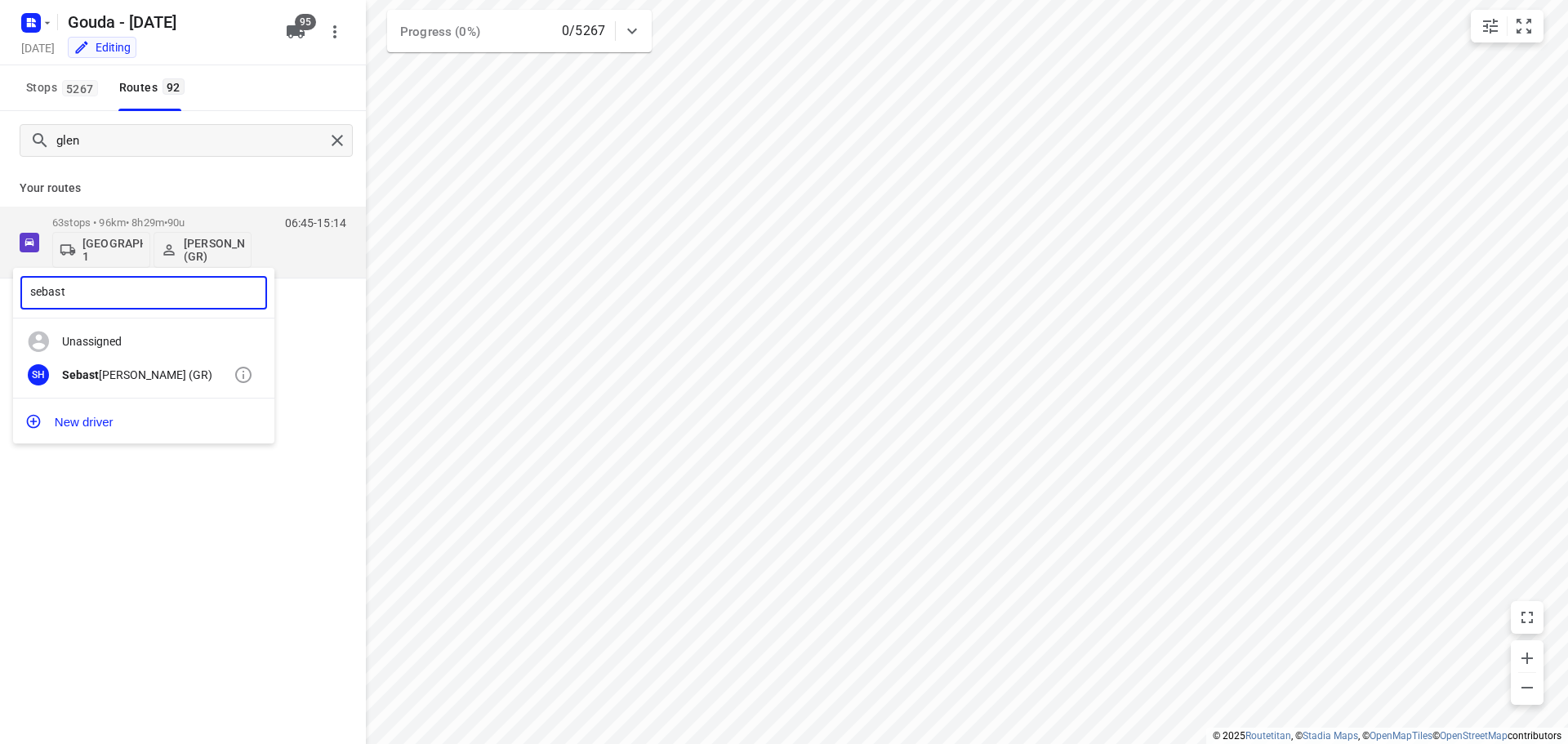
type input "sebast"
click at [124, 377] on div "Sebast iaan Huisman (GR)" at bounding box center [148, 374] width 172 height 13
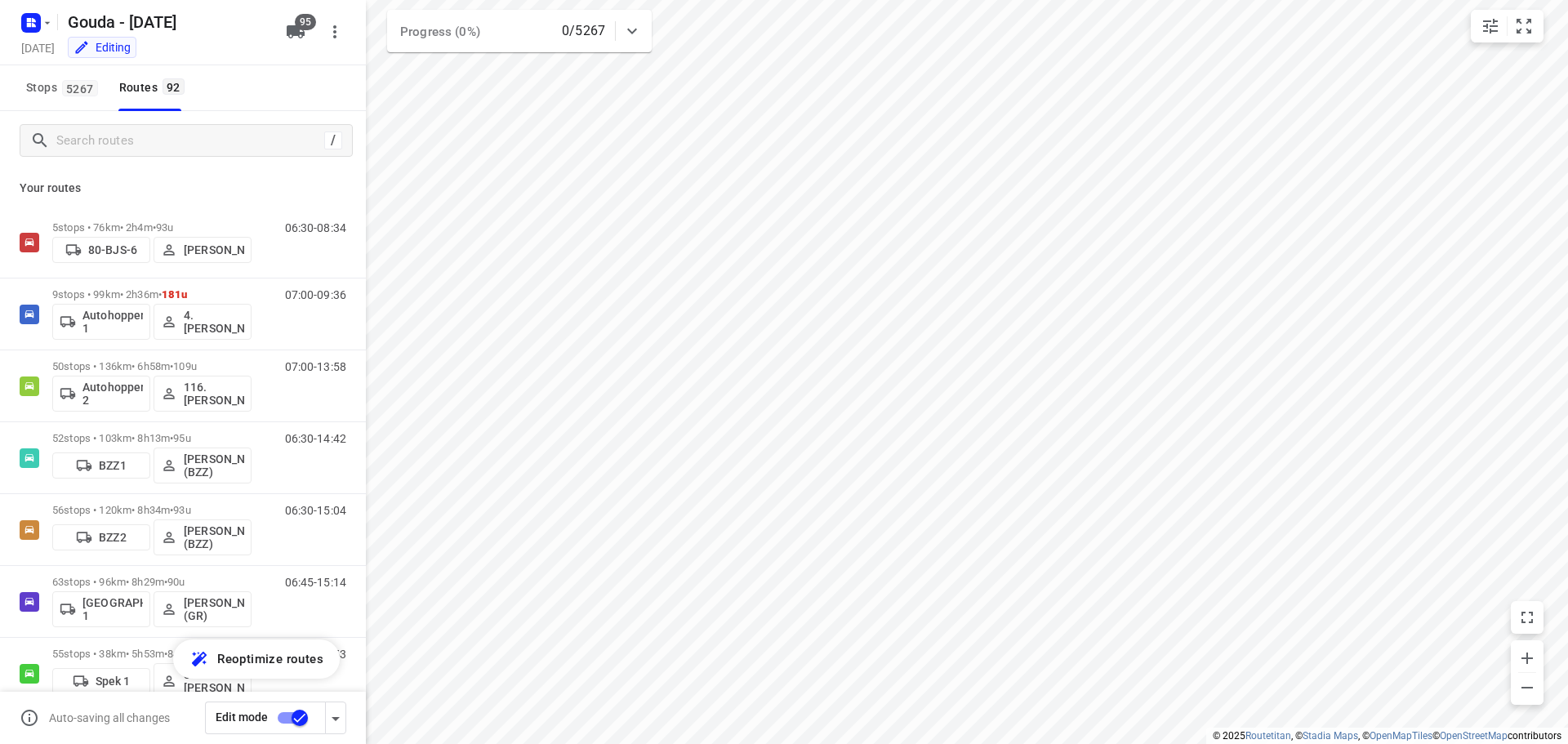
click at [282, 95] on div "Stops 5267 Routes 92" at bounding box center [183, 88] width 366 height 46
click at [295, 726] on input "checkbox" at bounding box center [299, 717] width 93 height 31
checkbox input "true"
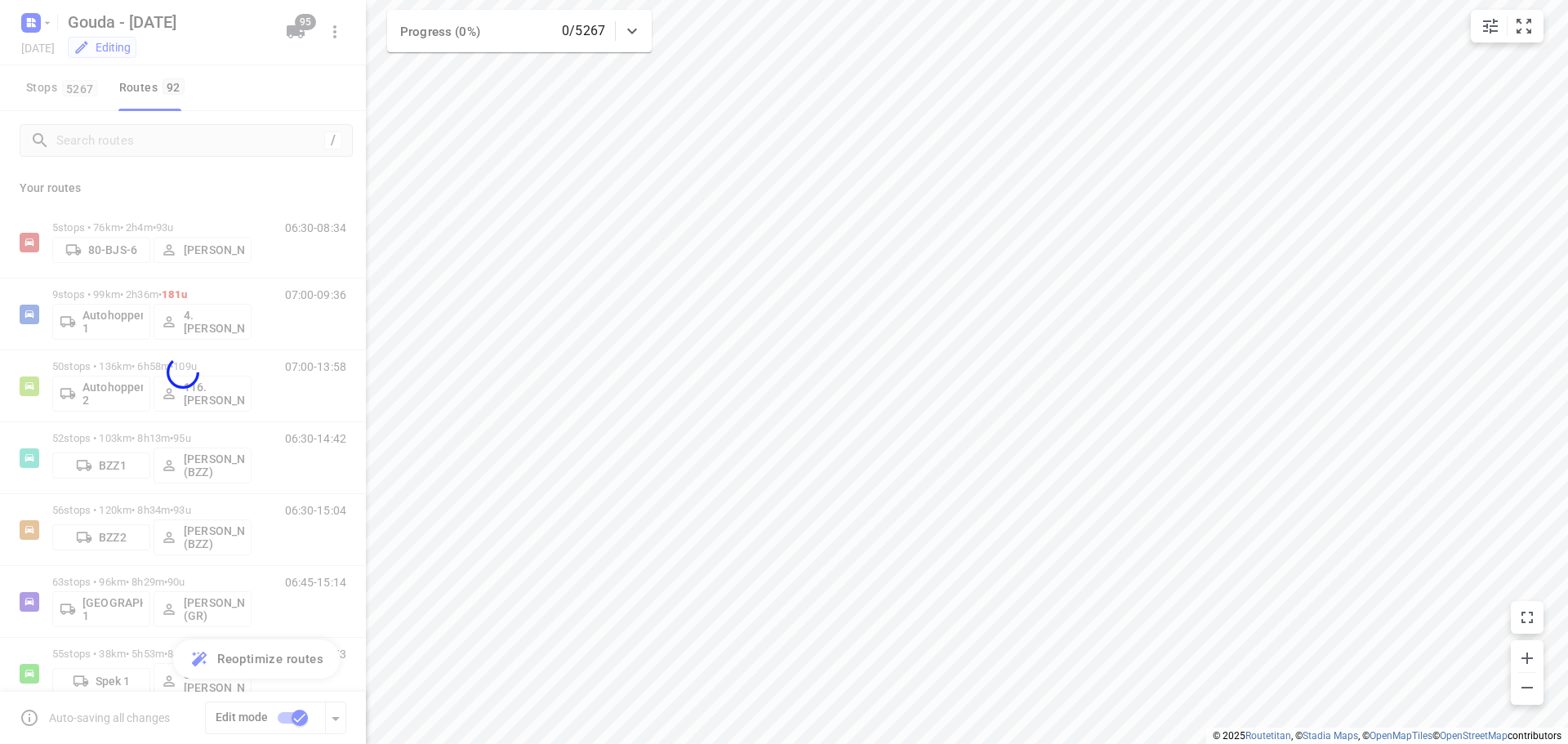
click at [271, 73] on div at bounding box center [183, 372] width 366 height 744
